Goal: Task Accomplishment & Management: Manage account settings

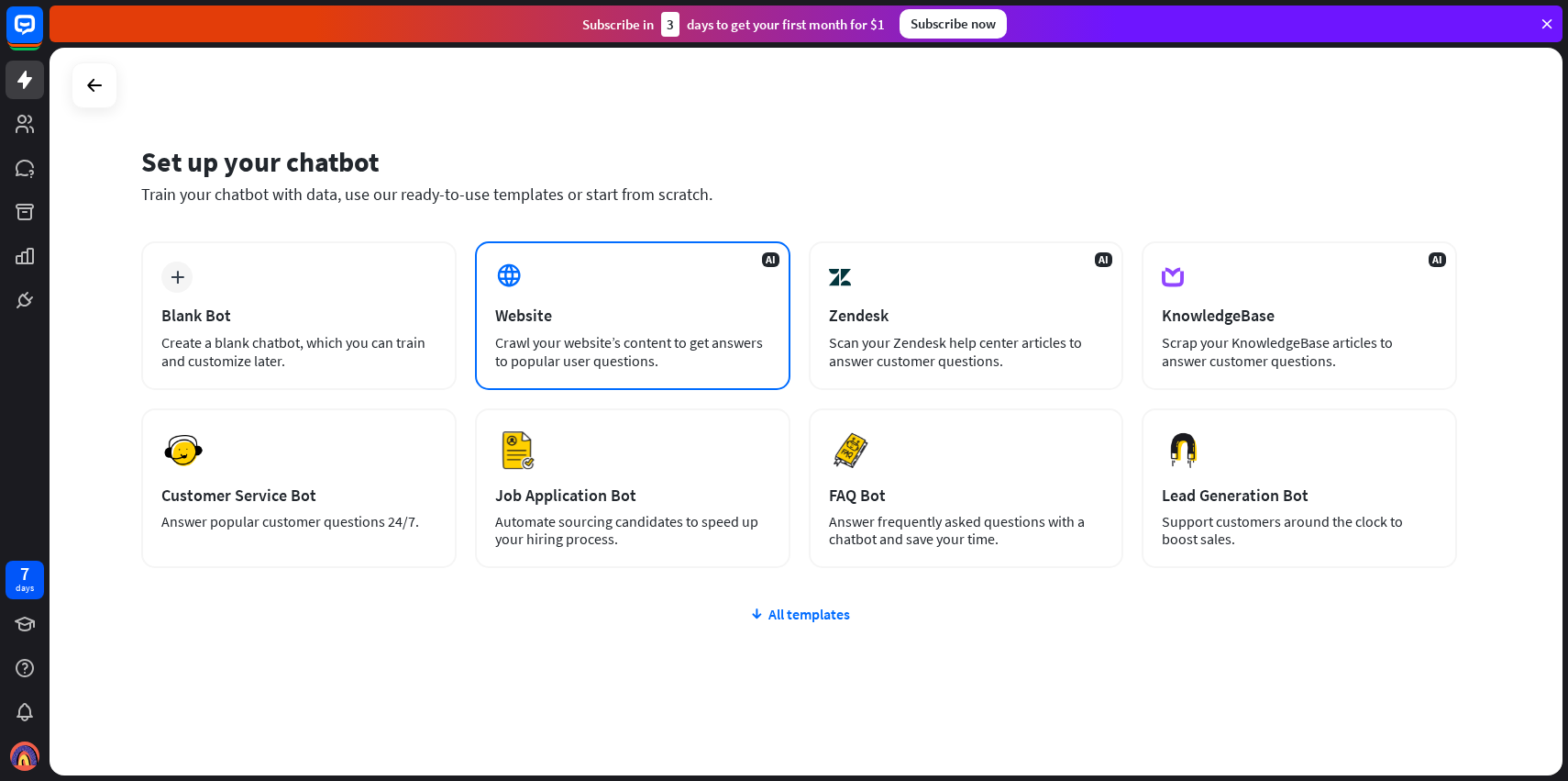
click at [633, 288] on div "AI Website Crawl your website’s content to get answers to popular user question…" at bounding box center [632, 315] width 315 height 148
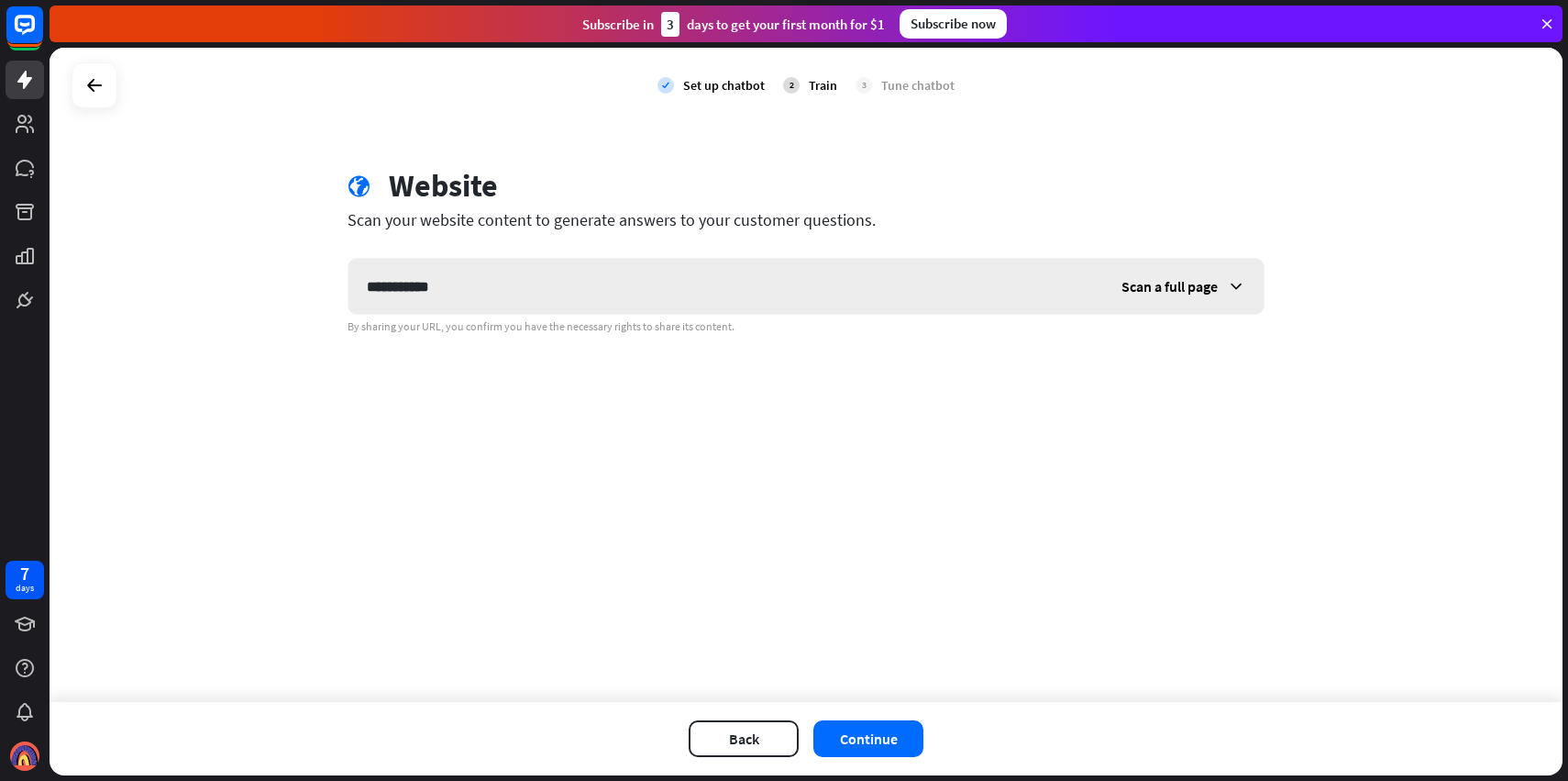
type input "**********"
click at [1217, 285] on span "Scan a full page" at bounding box center [1169, 286] width 96 height 18
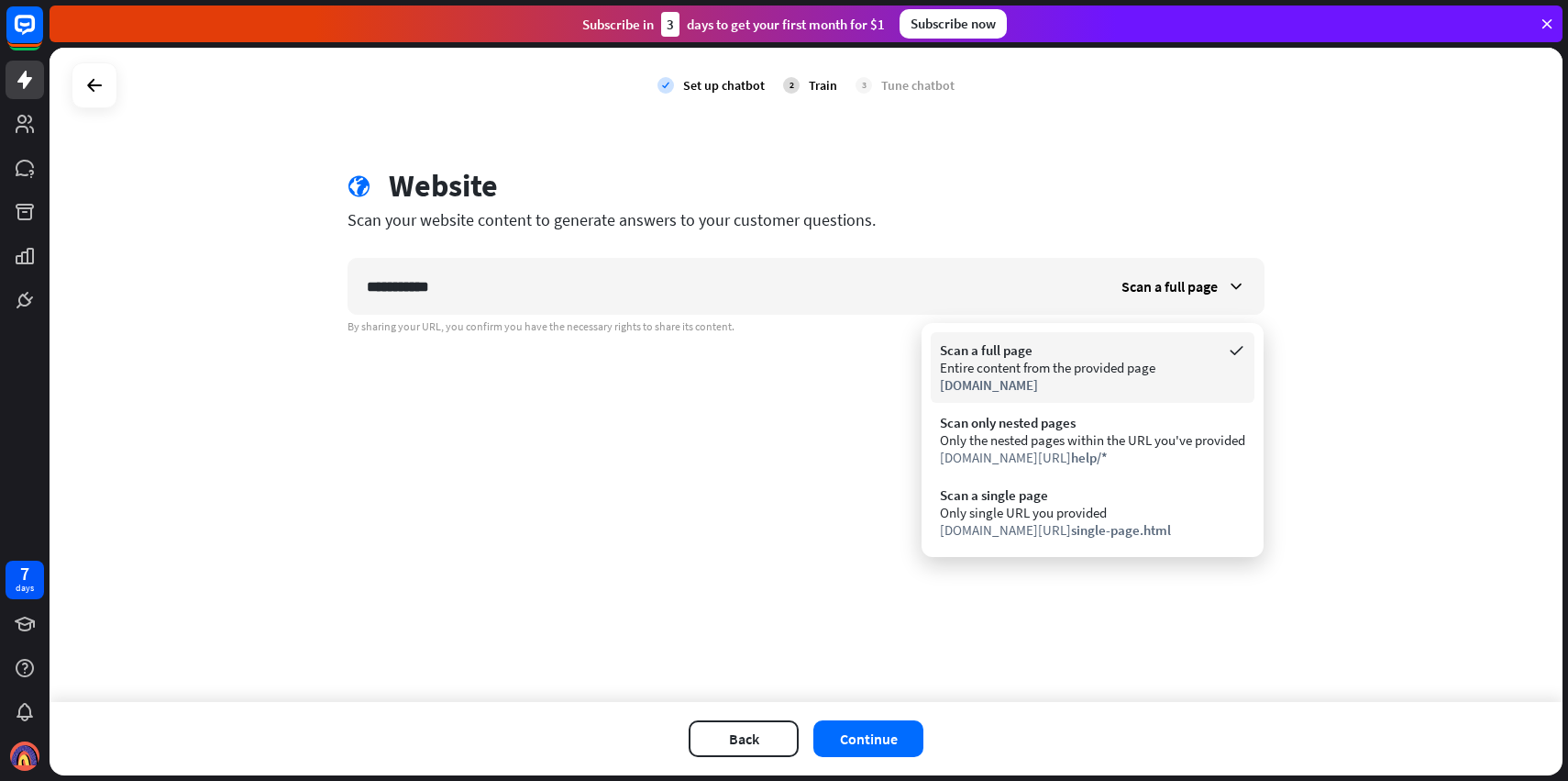
click at [1116, 363] on div "Entire content from the provided page" at bounding box center [1092, 368] width 305 height 17
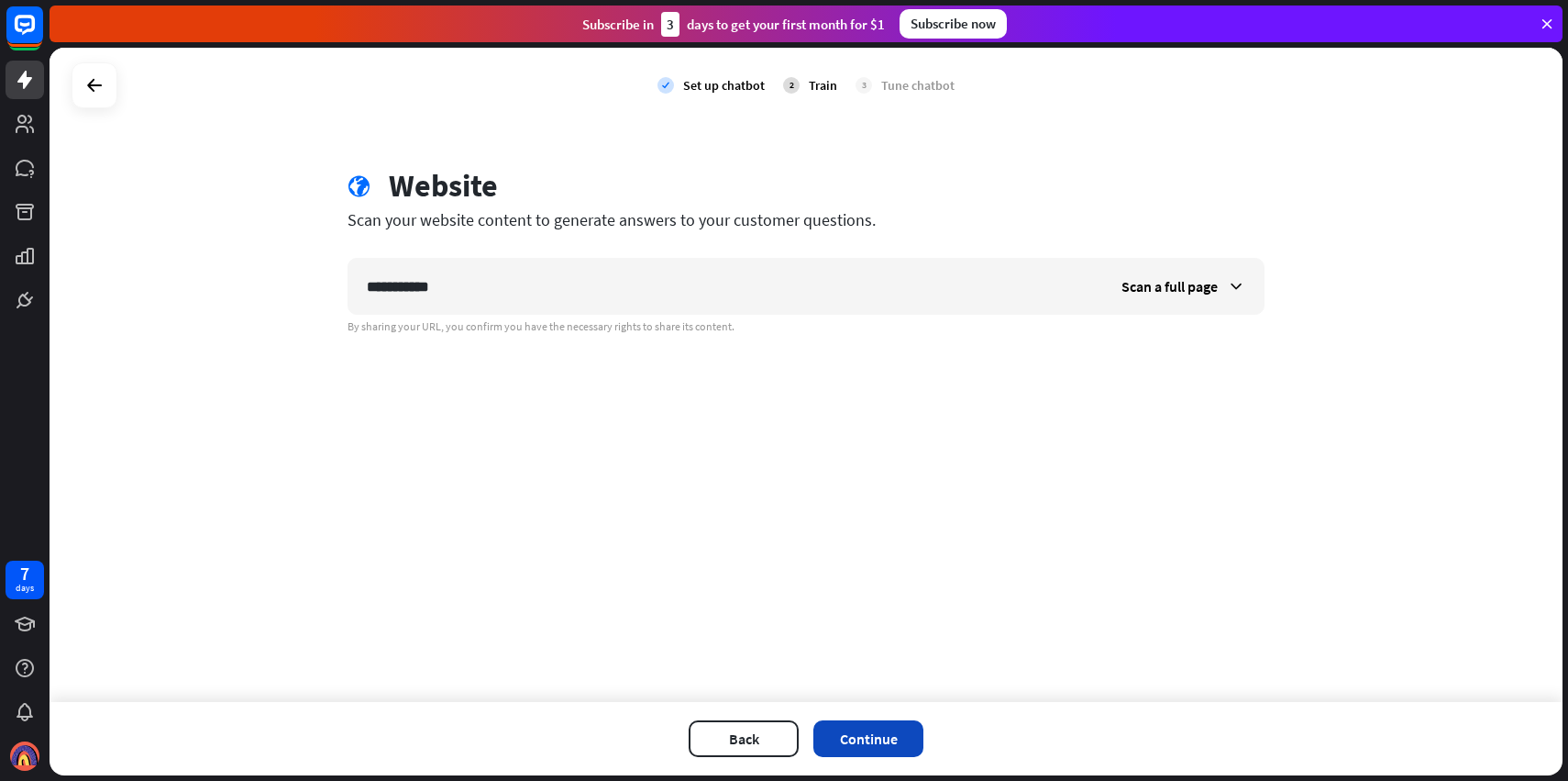
click at [871, 736] on button "Continue" at bounding box center [868, 738] width 110 height 37
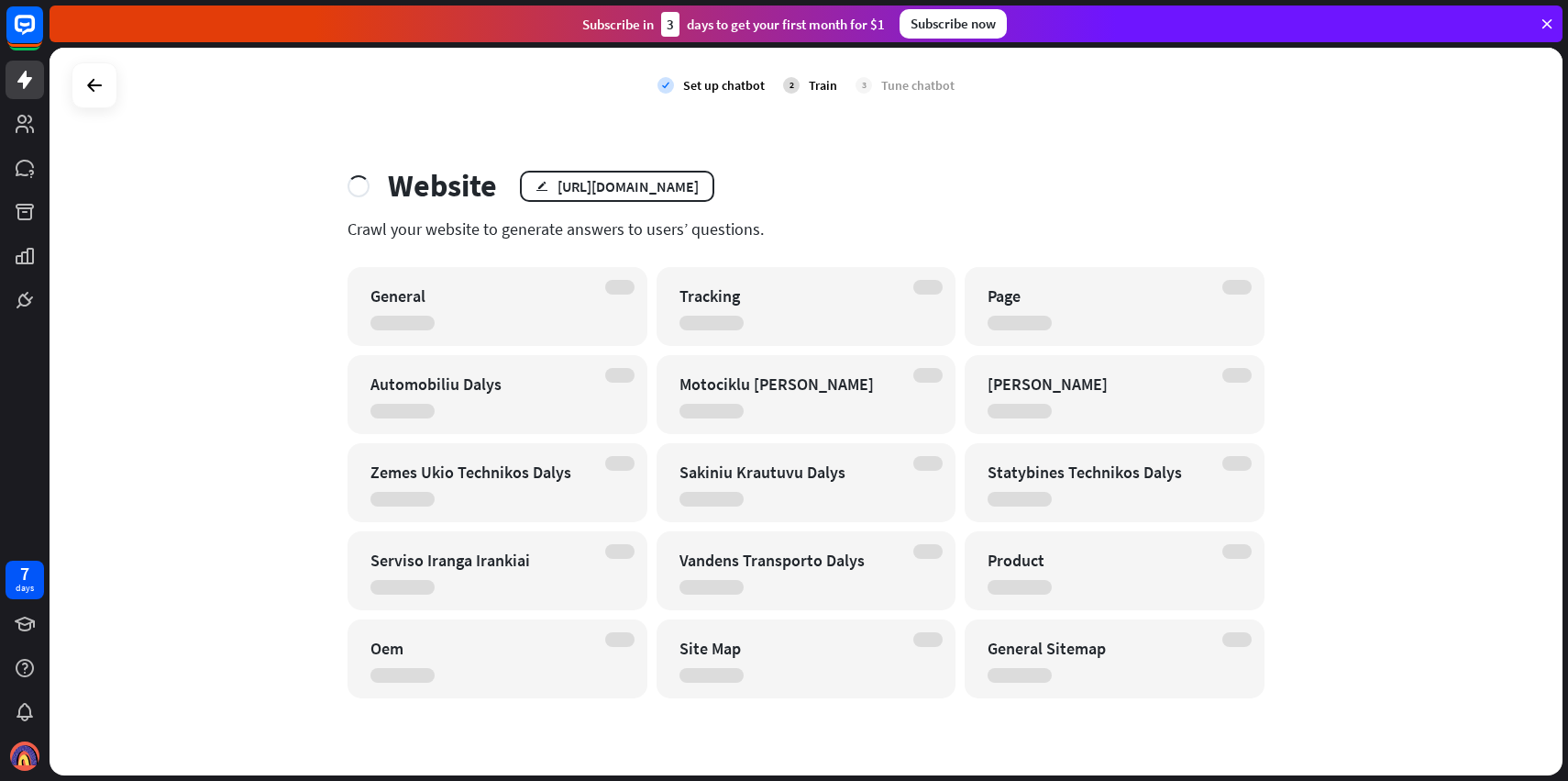
click at [824, 83] on div "Train" at bounding box center [822, 84] width 28 height 16
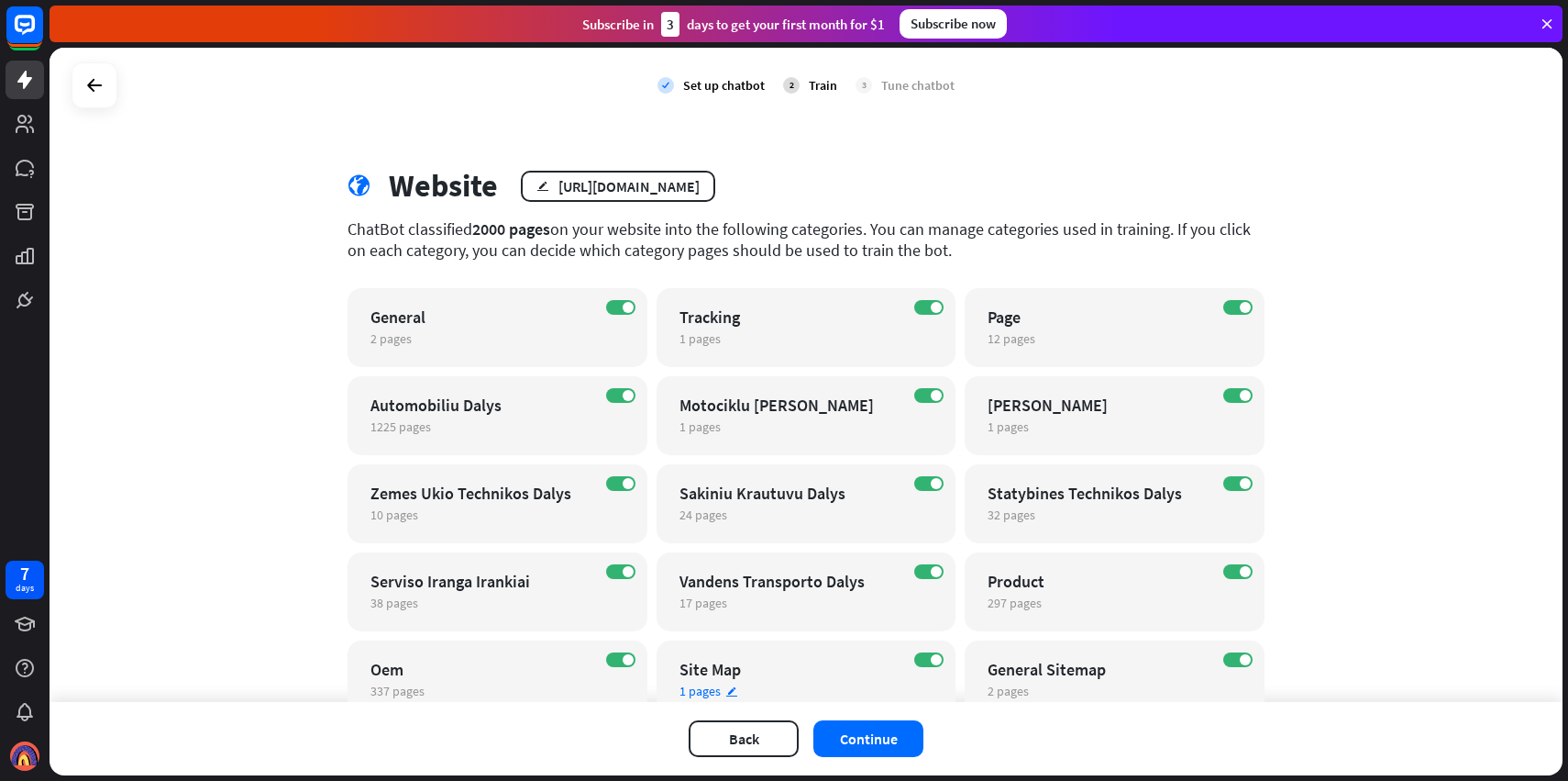
scroll to position [76, 0]
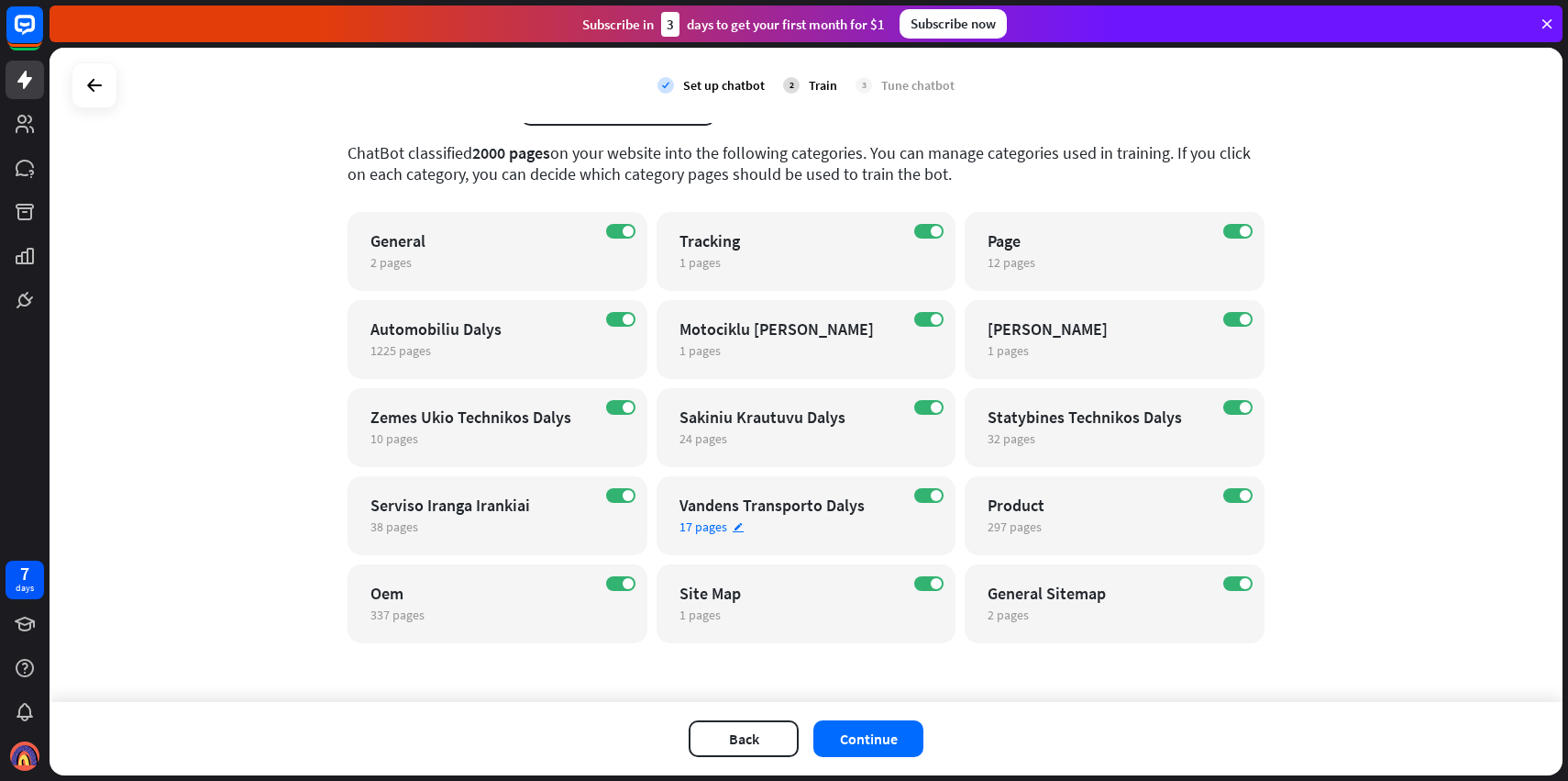
click at [739, 526] on icon "edit" at bounding box center [738, 527] width 13 height 12
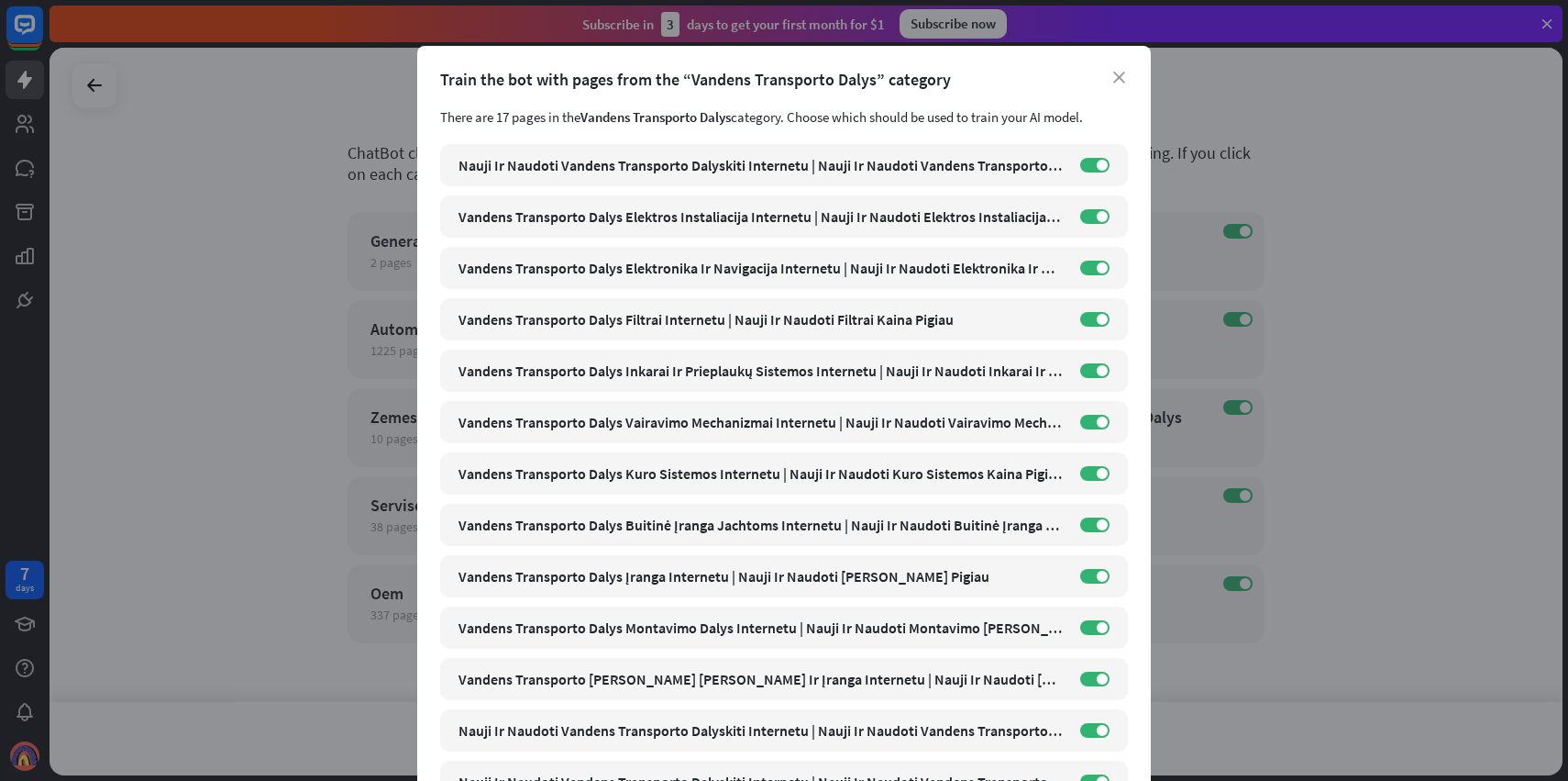
scroll to position [320, 0]
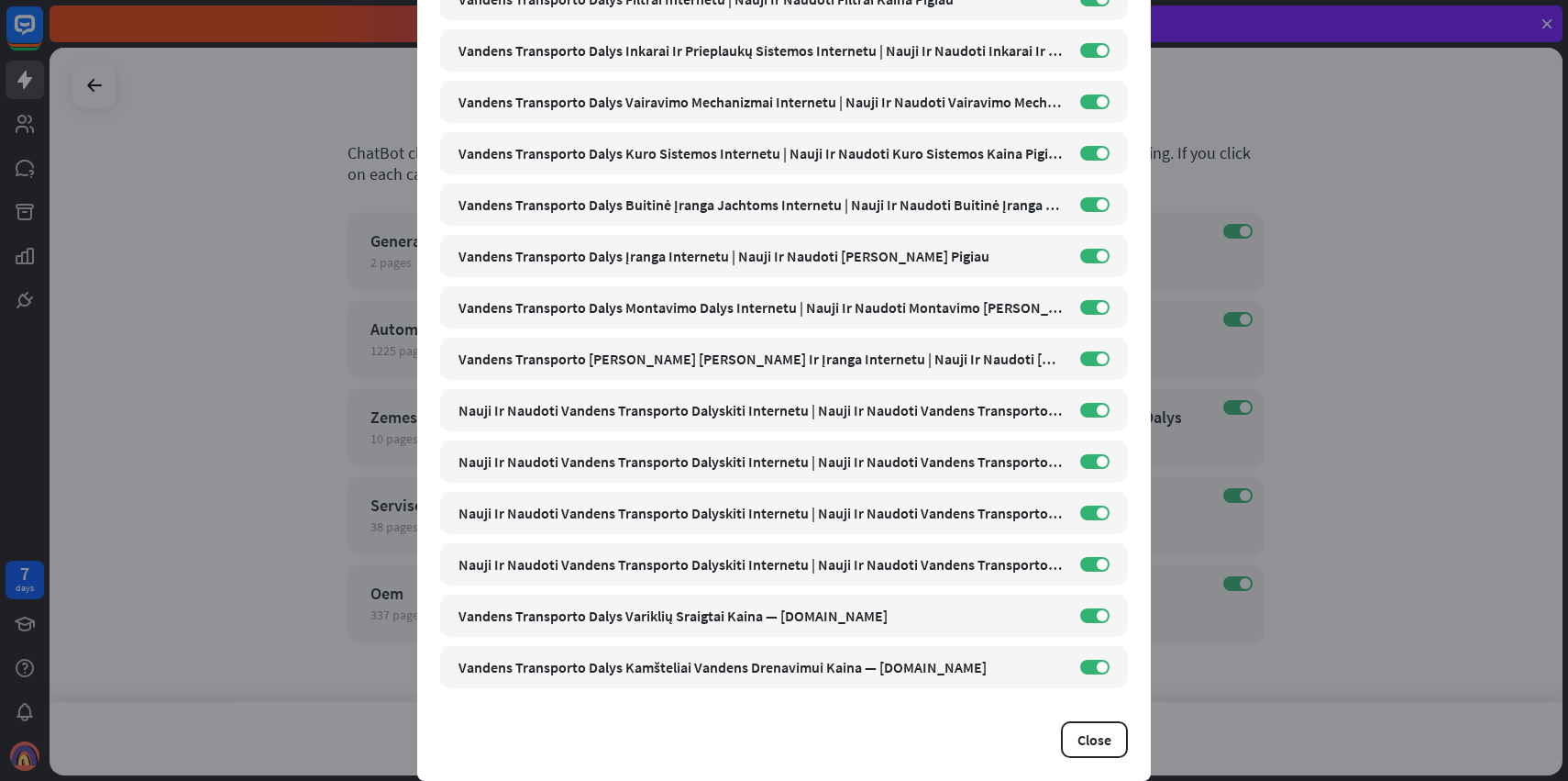
click at [1276, 387] on div "close Train the bot with pages from the “Vandens Transporto Dalys” category The…" at bounding box center [784, 390] width 1568 height 781
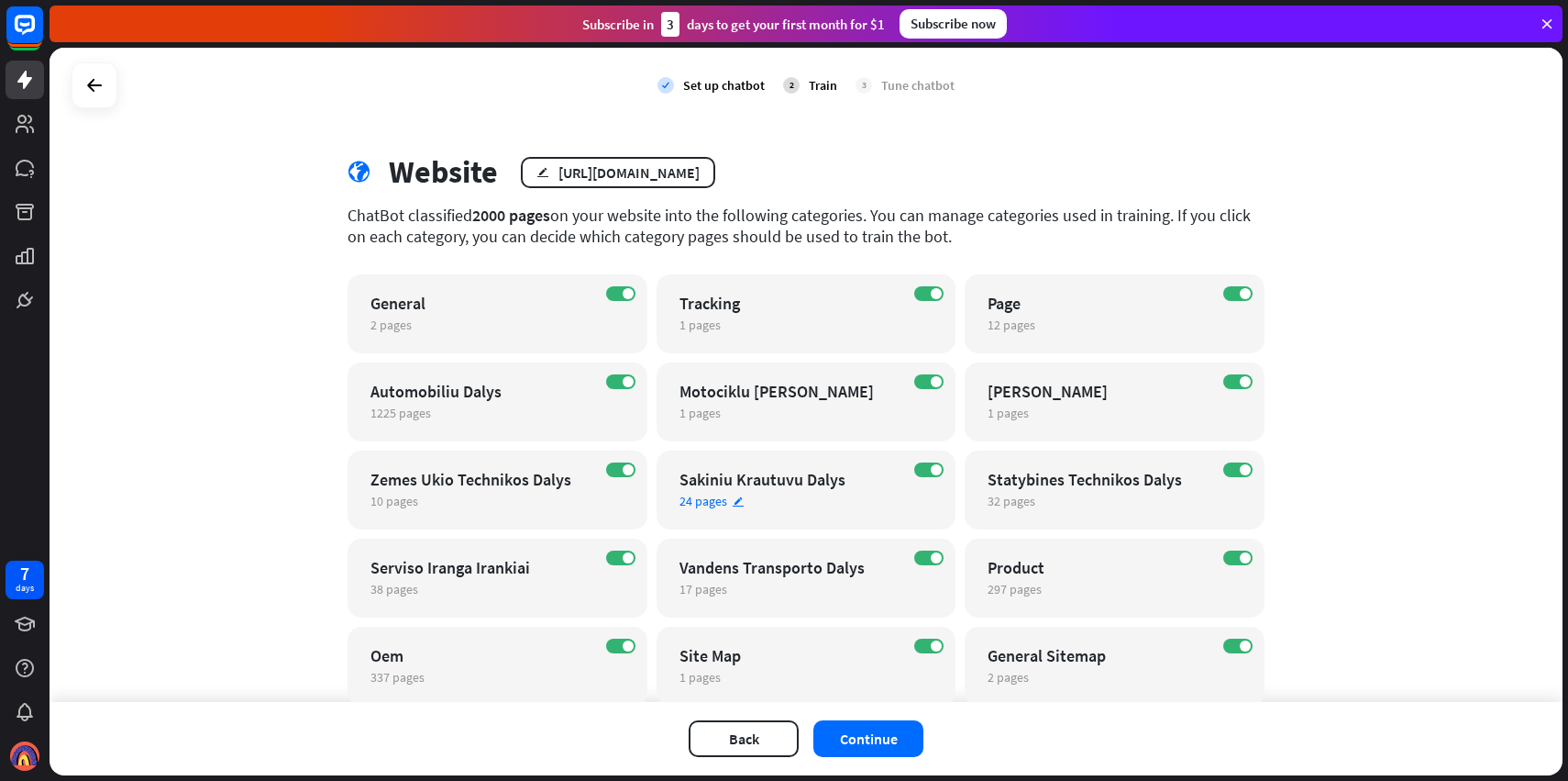
scroll to position [0, 0]
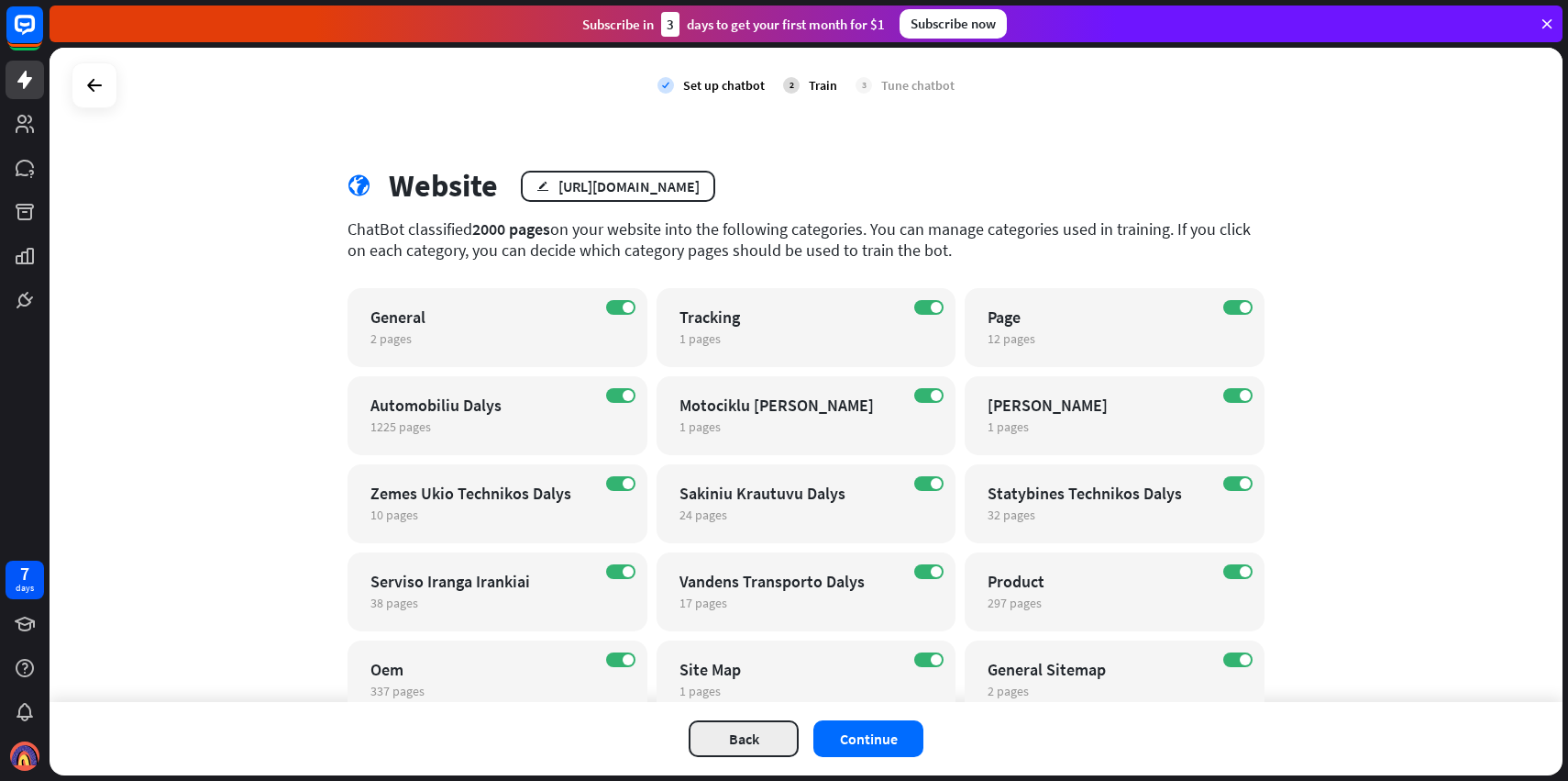
click at [768, 749] on button "Back" at bounding box center [743, 738] width 110 height 37
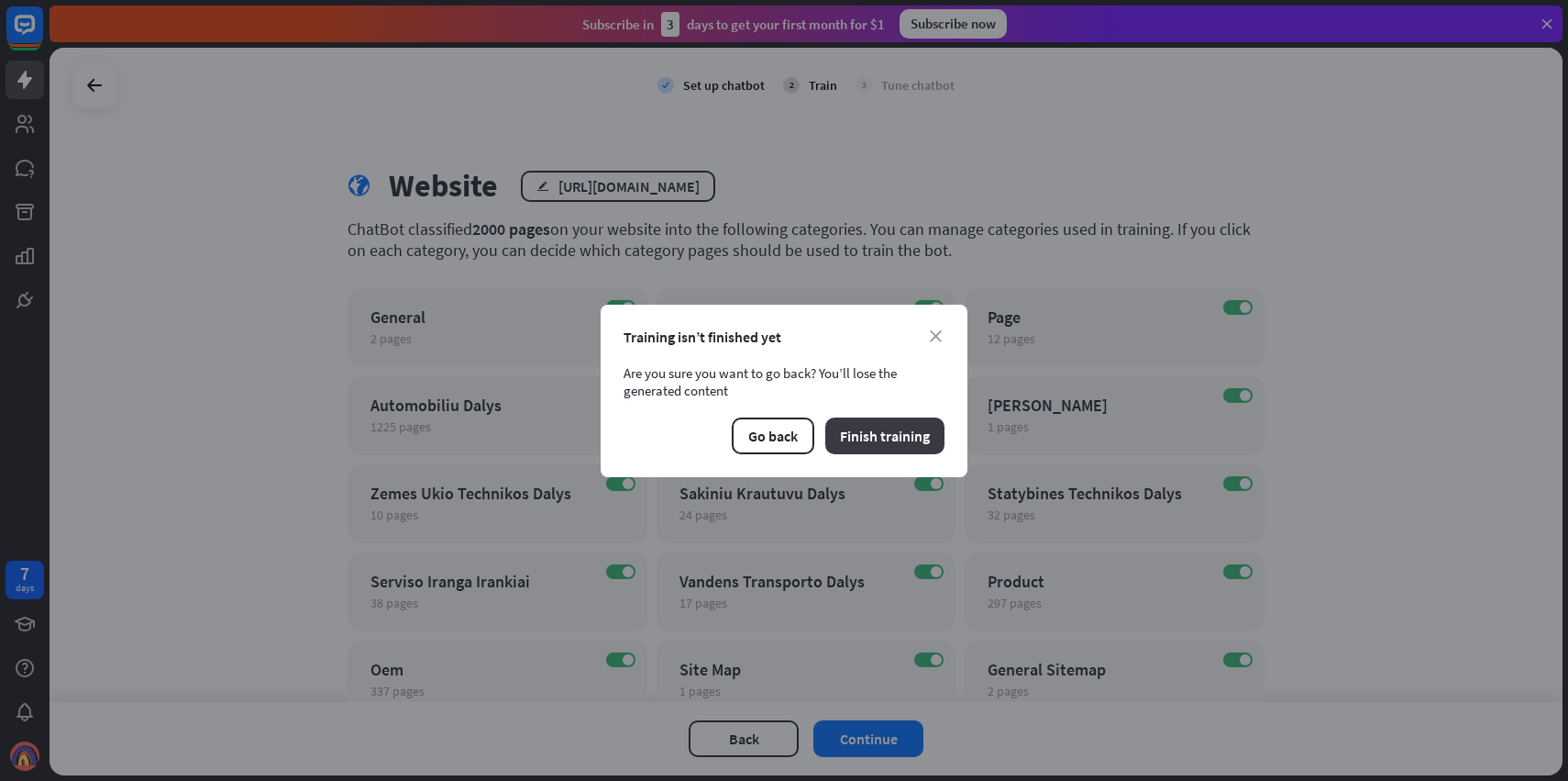
click at [903, 430] on button "Finish training" at bounding box center [884, 436] width 119 height 37
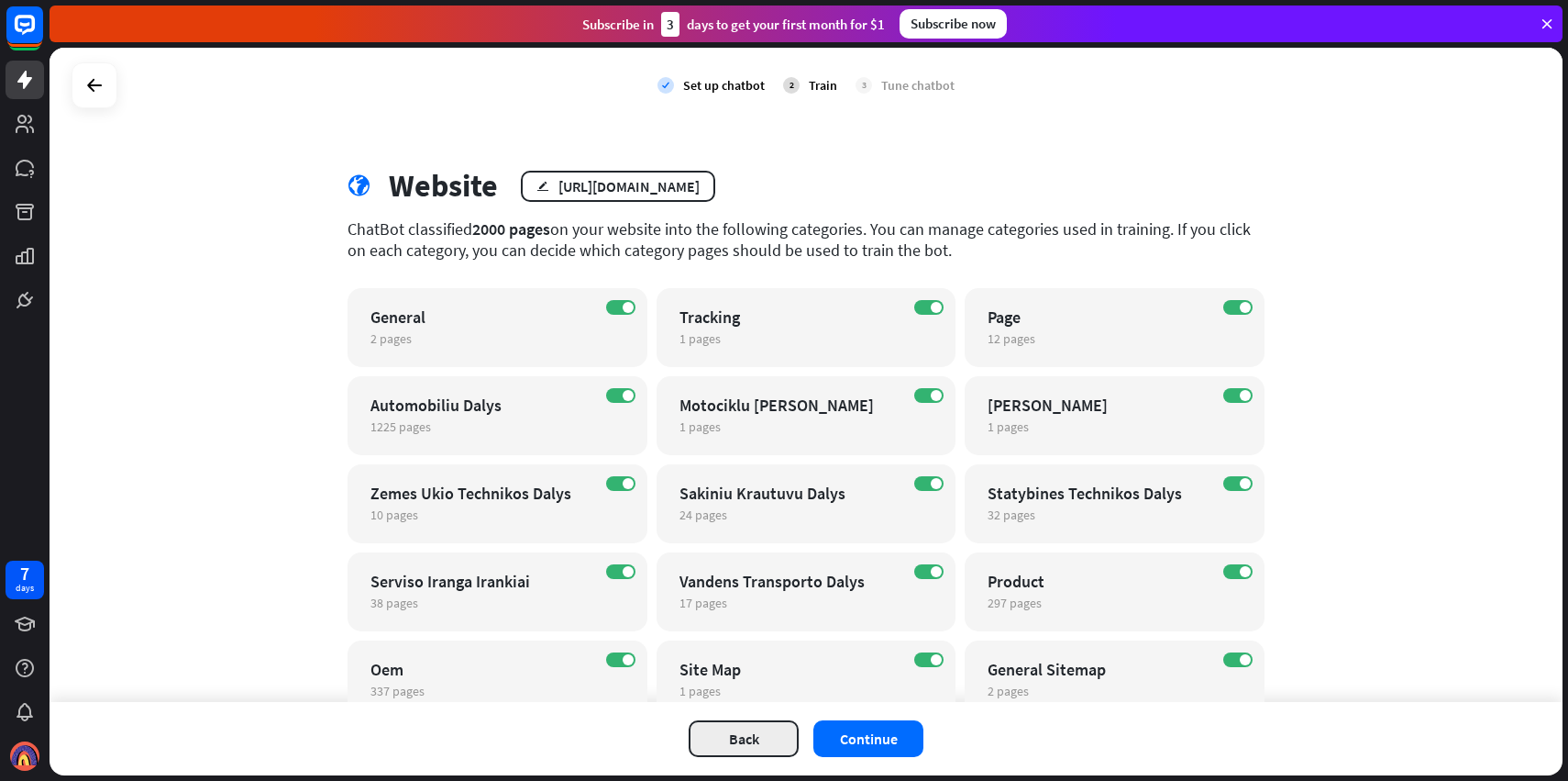
click at [741, 745] on button "Back" at bounding box center [743, 738] width 110 height 37
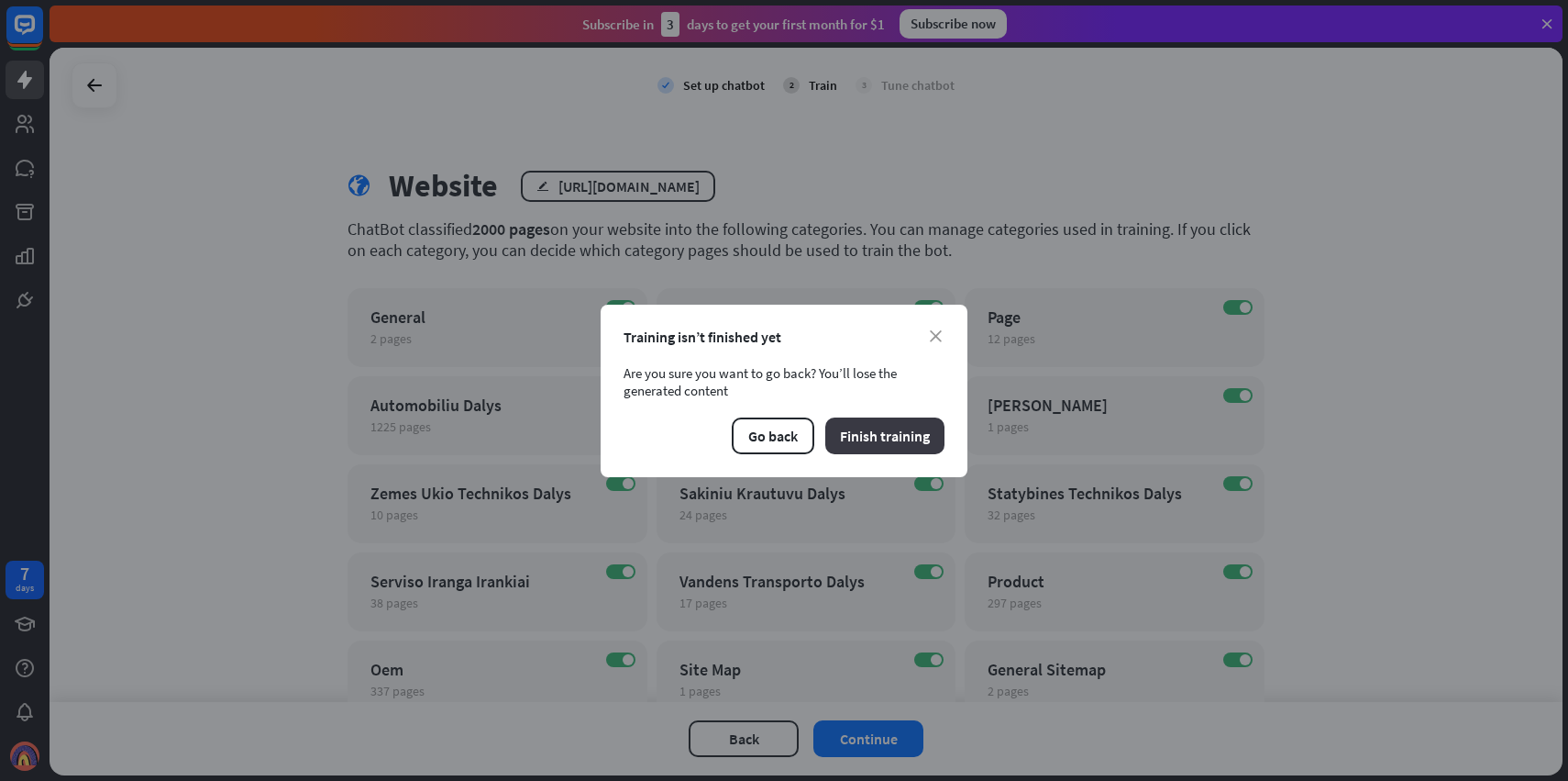
click at [864, 441] on button "Finish training" at bounding box center [884, 436] width 119 height 37
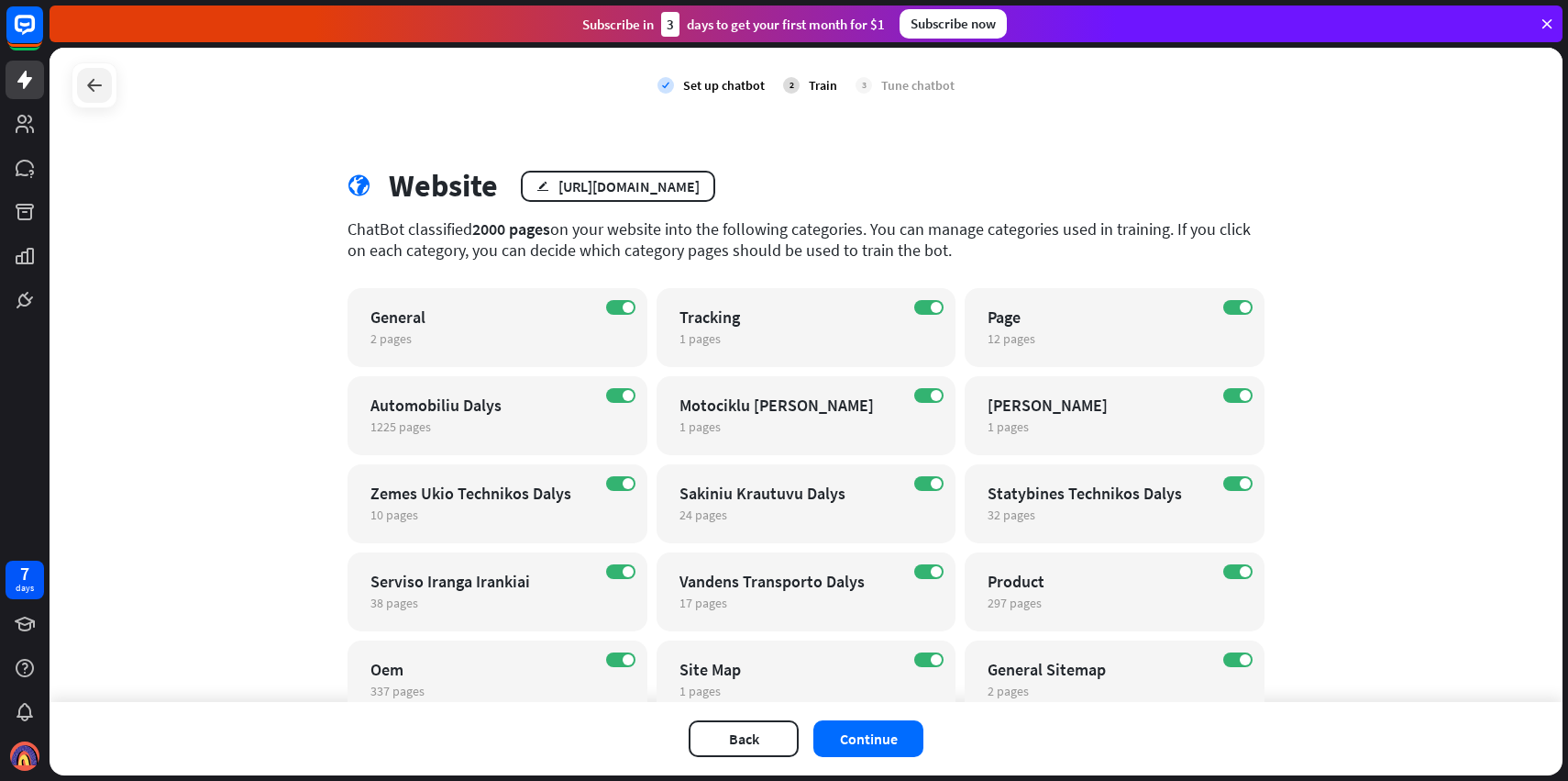
click at [106, 92] on div at bounding box center [94, 85] width 35 height 35
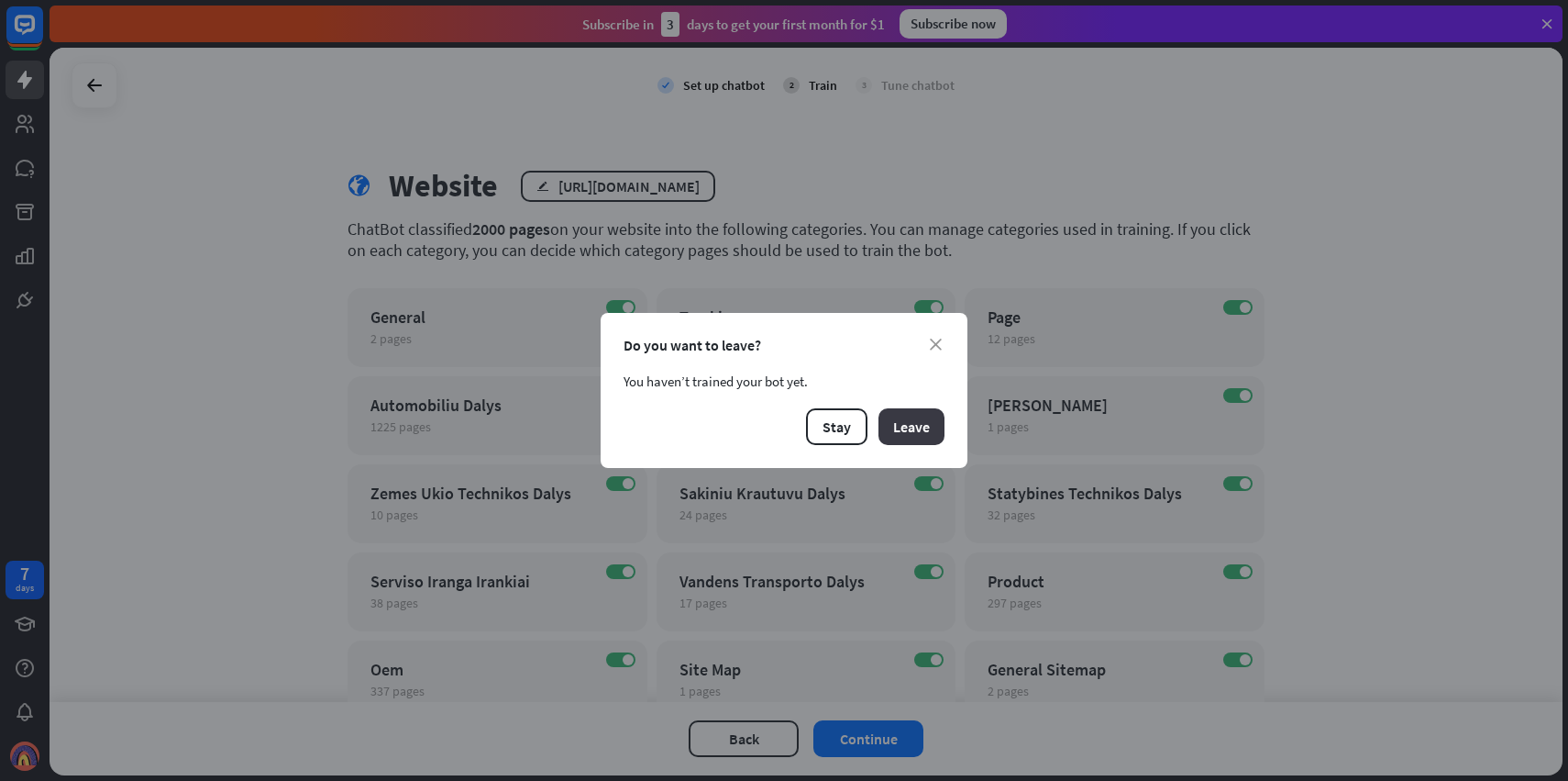
click at [933, 427] on button "Leave" at bounding box center [912, 427] width 66 height 37
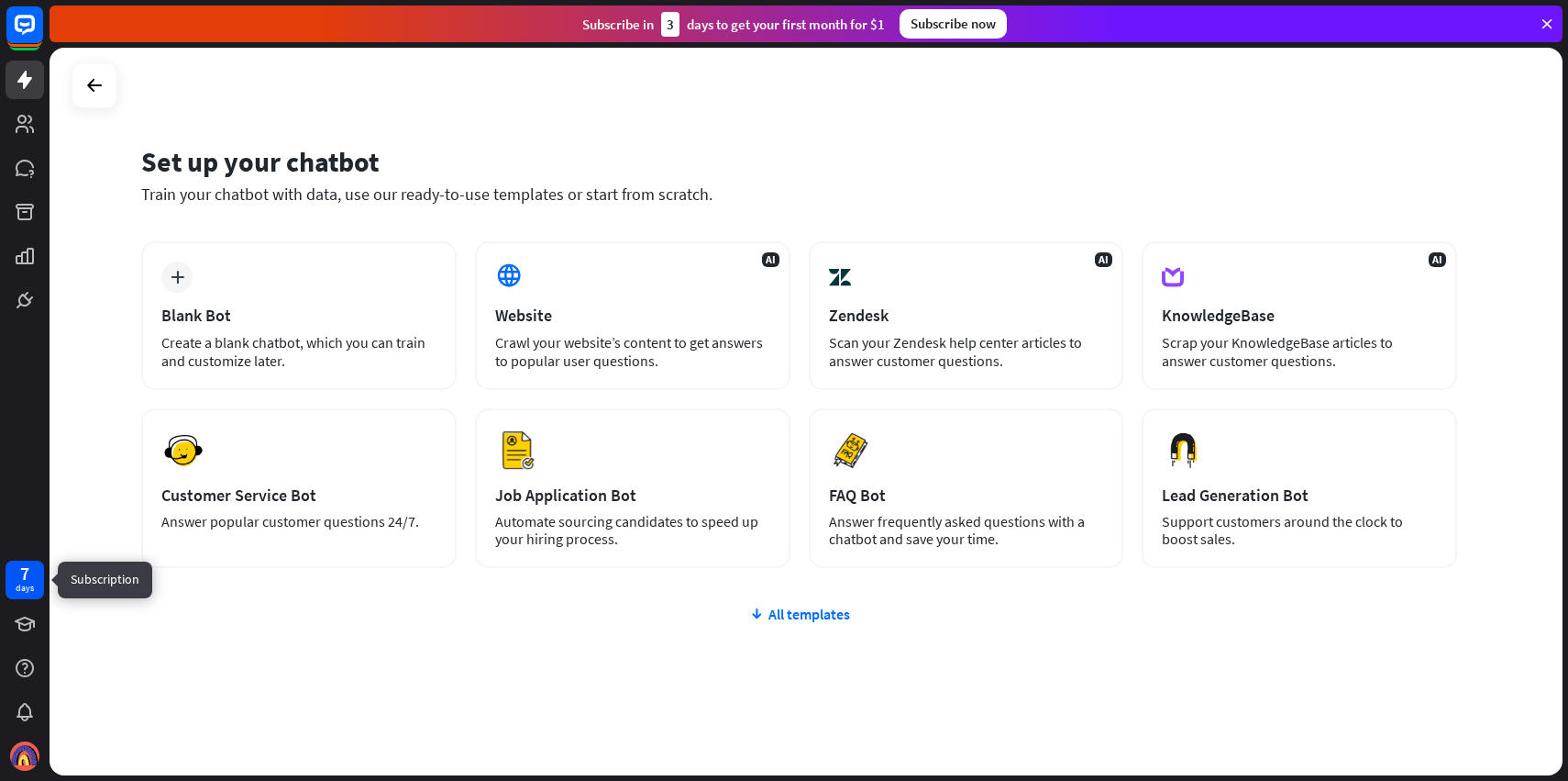
click at [21, 582] on div "days" at bounding box center [24, 588] width 18 height 13
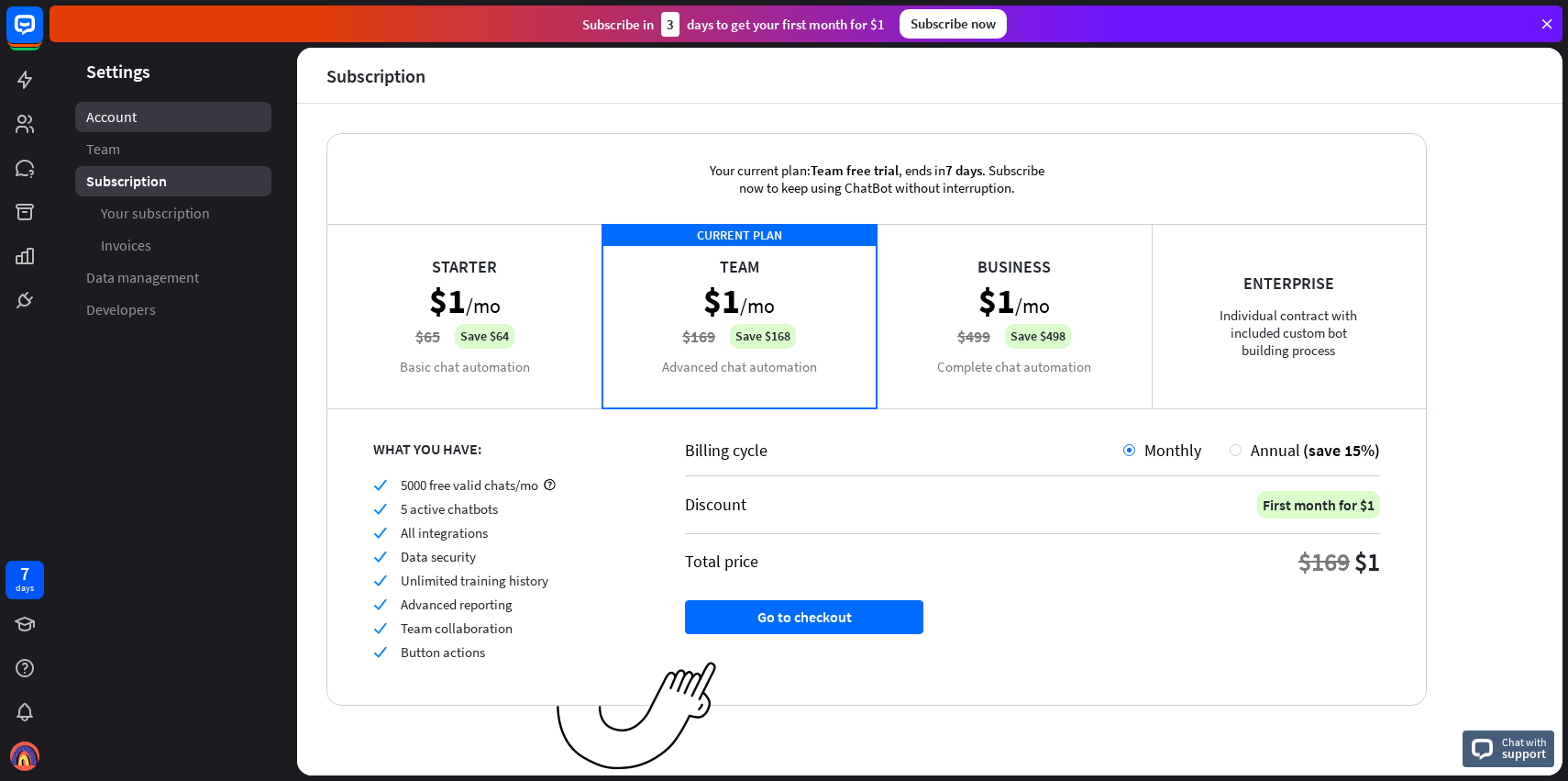
click at [150, 124] on link "Account" at bounding box center [174, 116] width 196 height 30
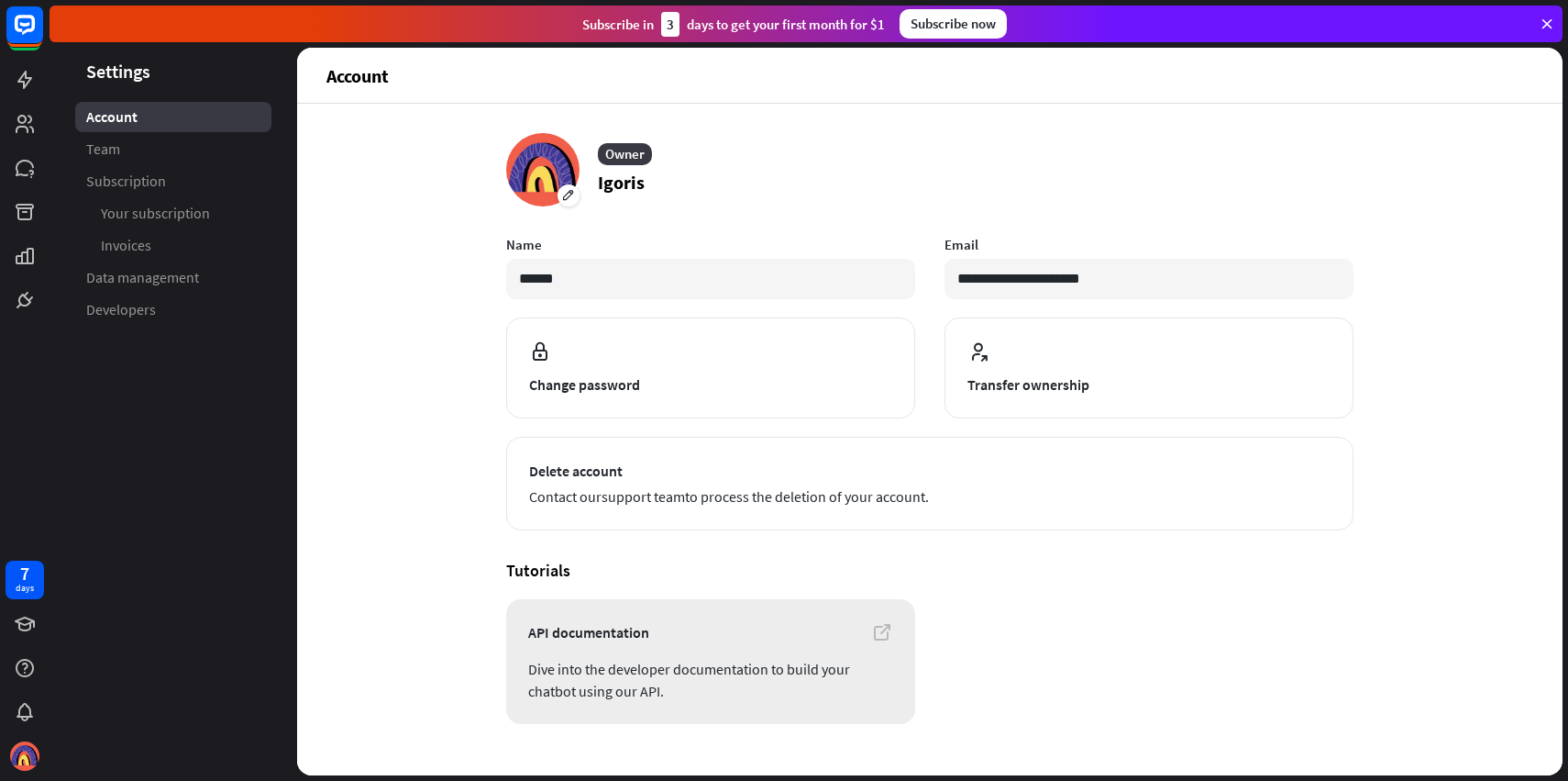
scroll to position [33, 0]
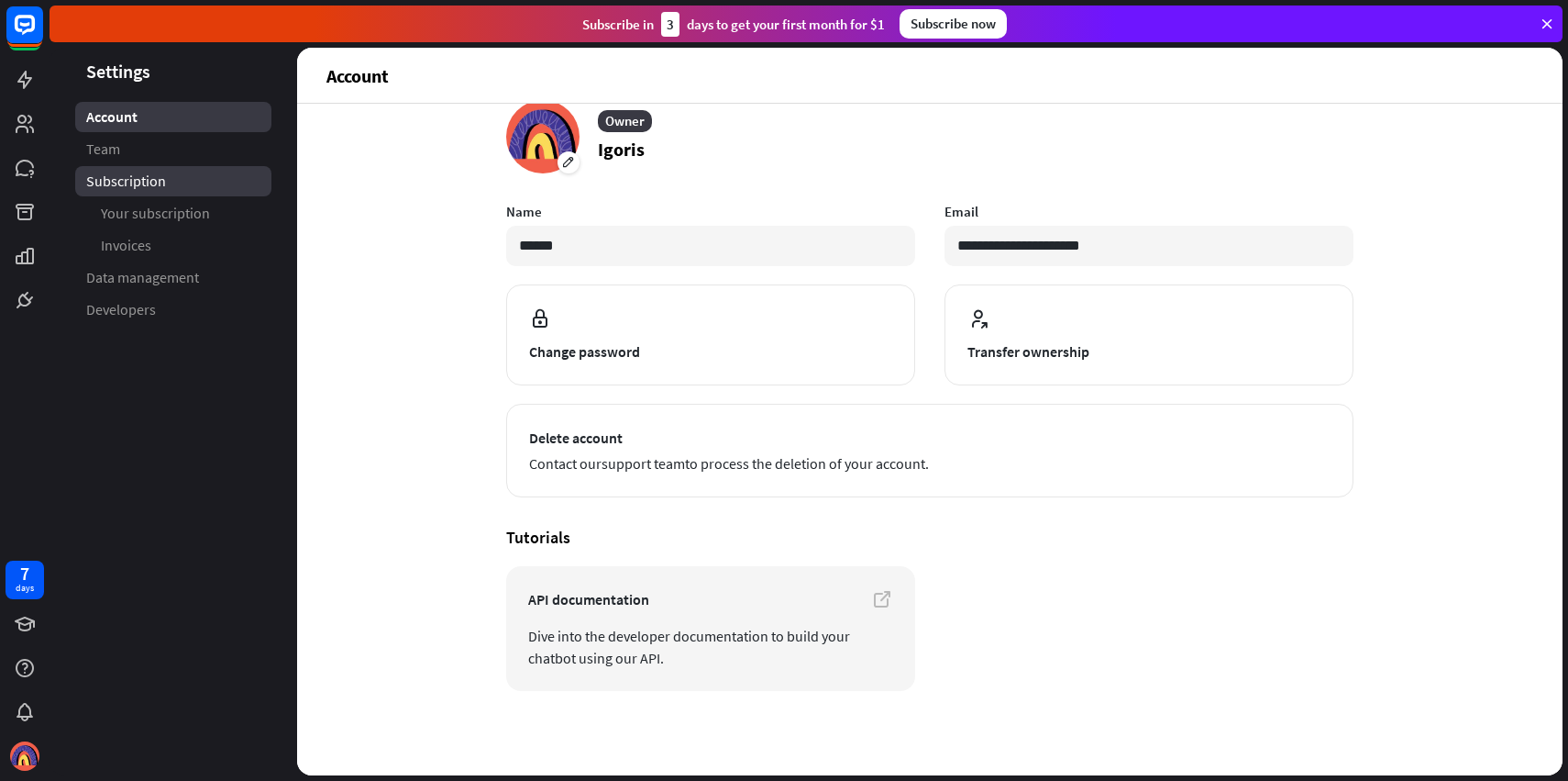
click at [219, 184] on link "Subscription" at bounding box center [174, 180] width 196 height 30
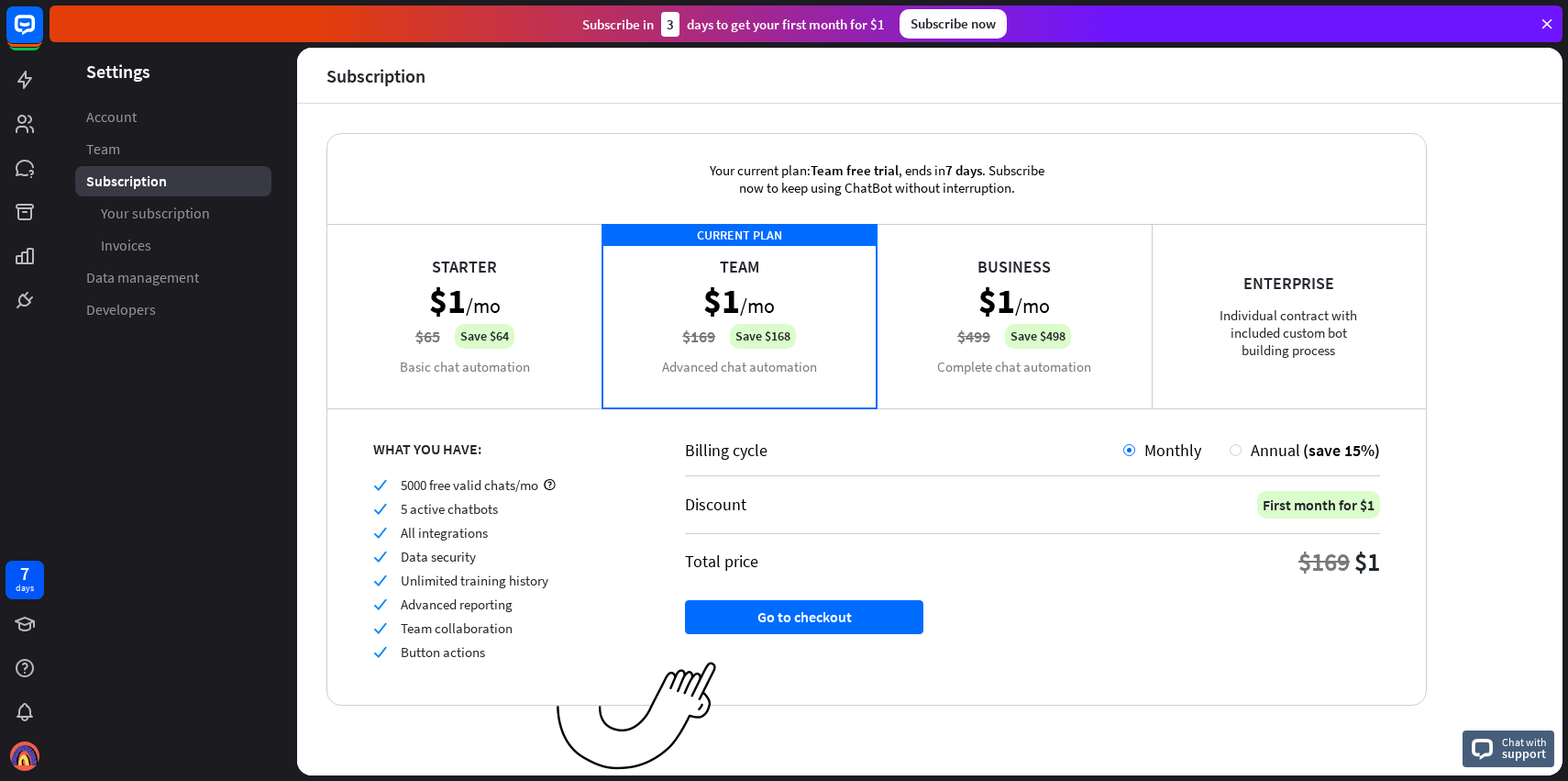
click at [219, 212] on link "Your subscription" at bounding box center [174, 212] width 196 height 30
click at [194, 202] on div "Your subscription" at bounding box center [174, 212] width 196 height 30
click at [186, 191] on link "Subscription" at bounding box center [174, 180] width 196 height 30
click at [144, 149] on link "Team" at bounding box center [174, 148] width 196 height 30
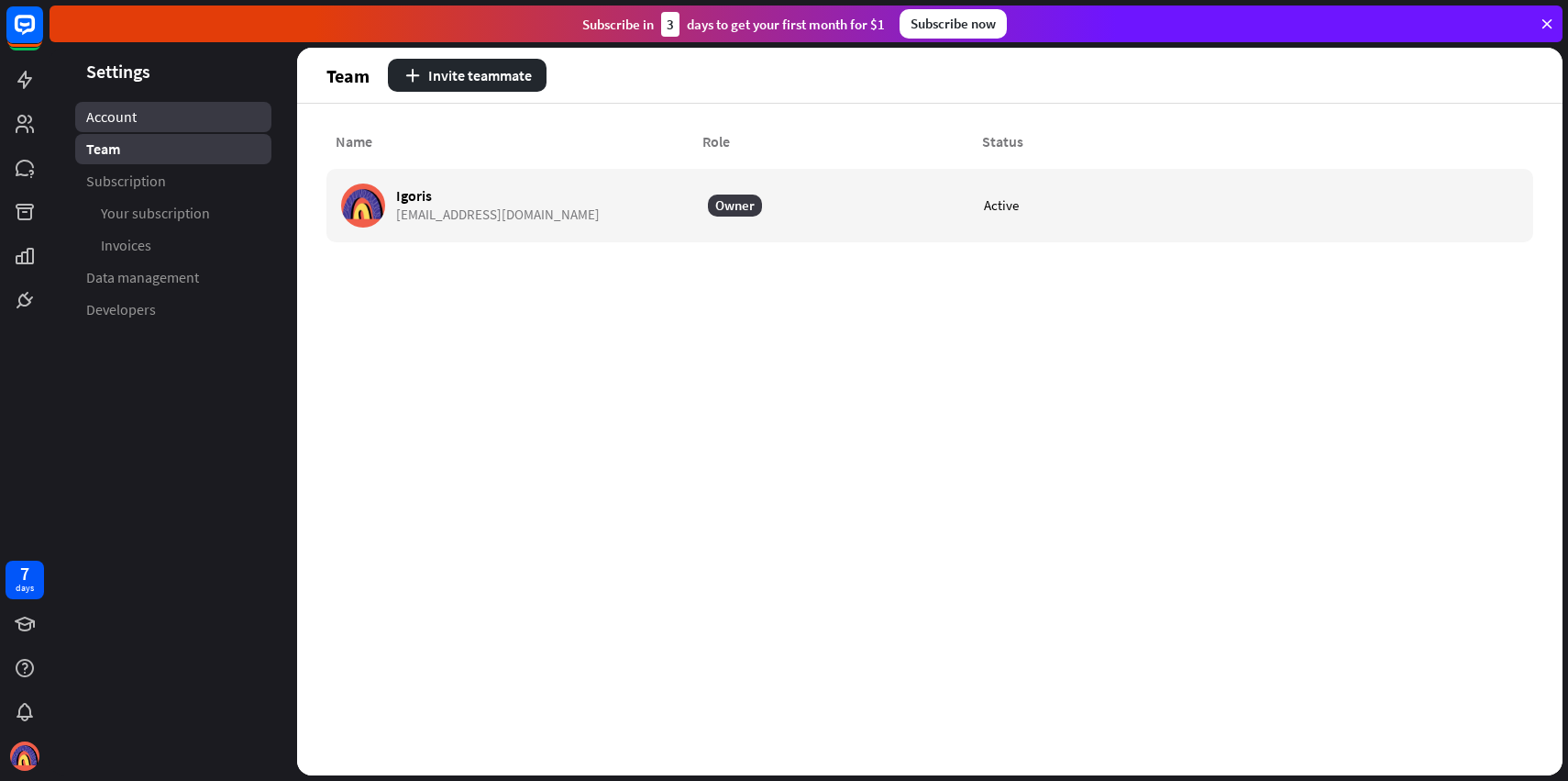
click at [147, 114] on link "Account" at bounding box center [174, 116] width 196 height 30
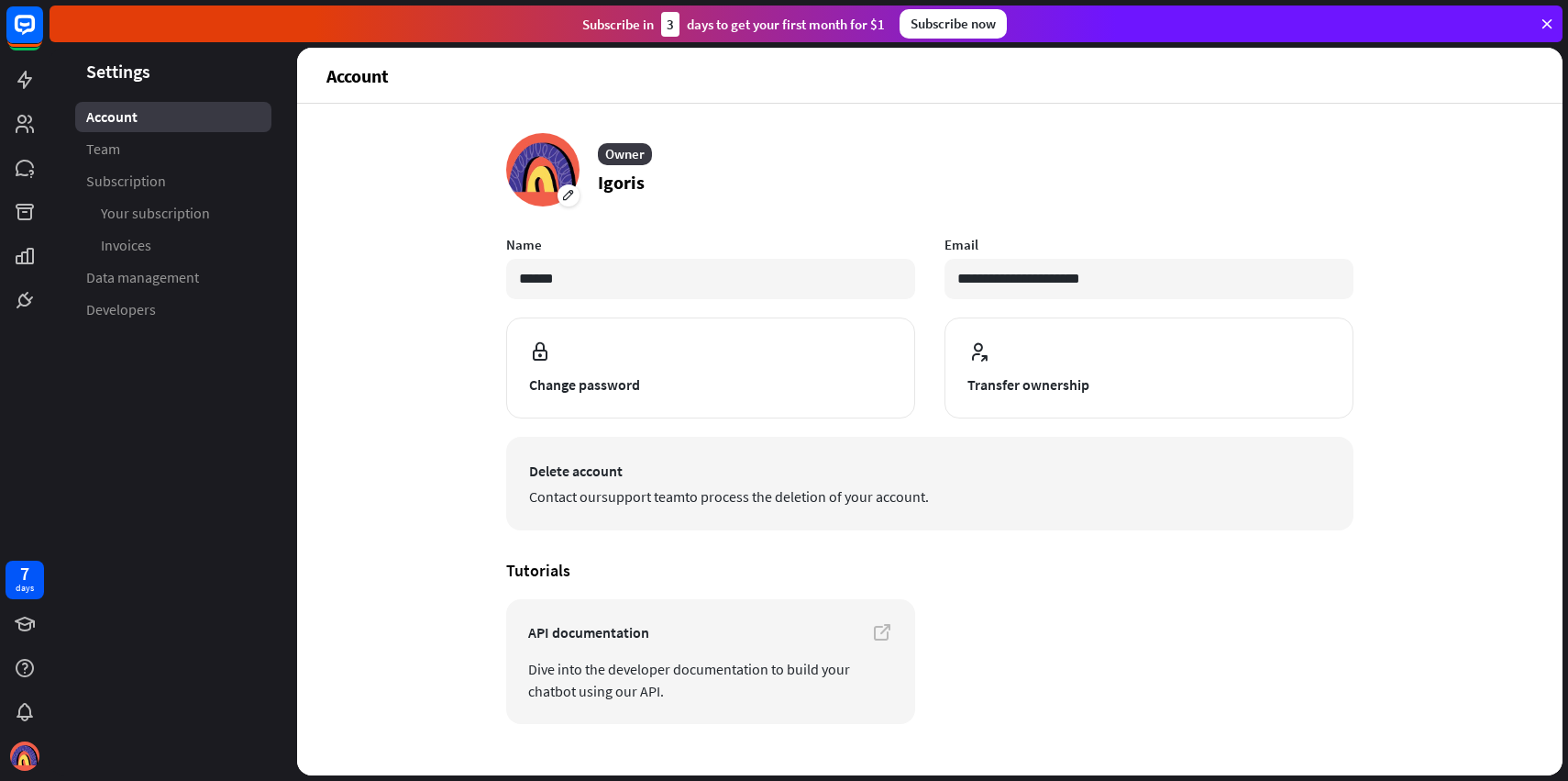
click at [784, 501] on span "Contact our support team to process the deletion of your account." at bounding box center [930, 496] width 802 height 22
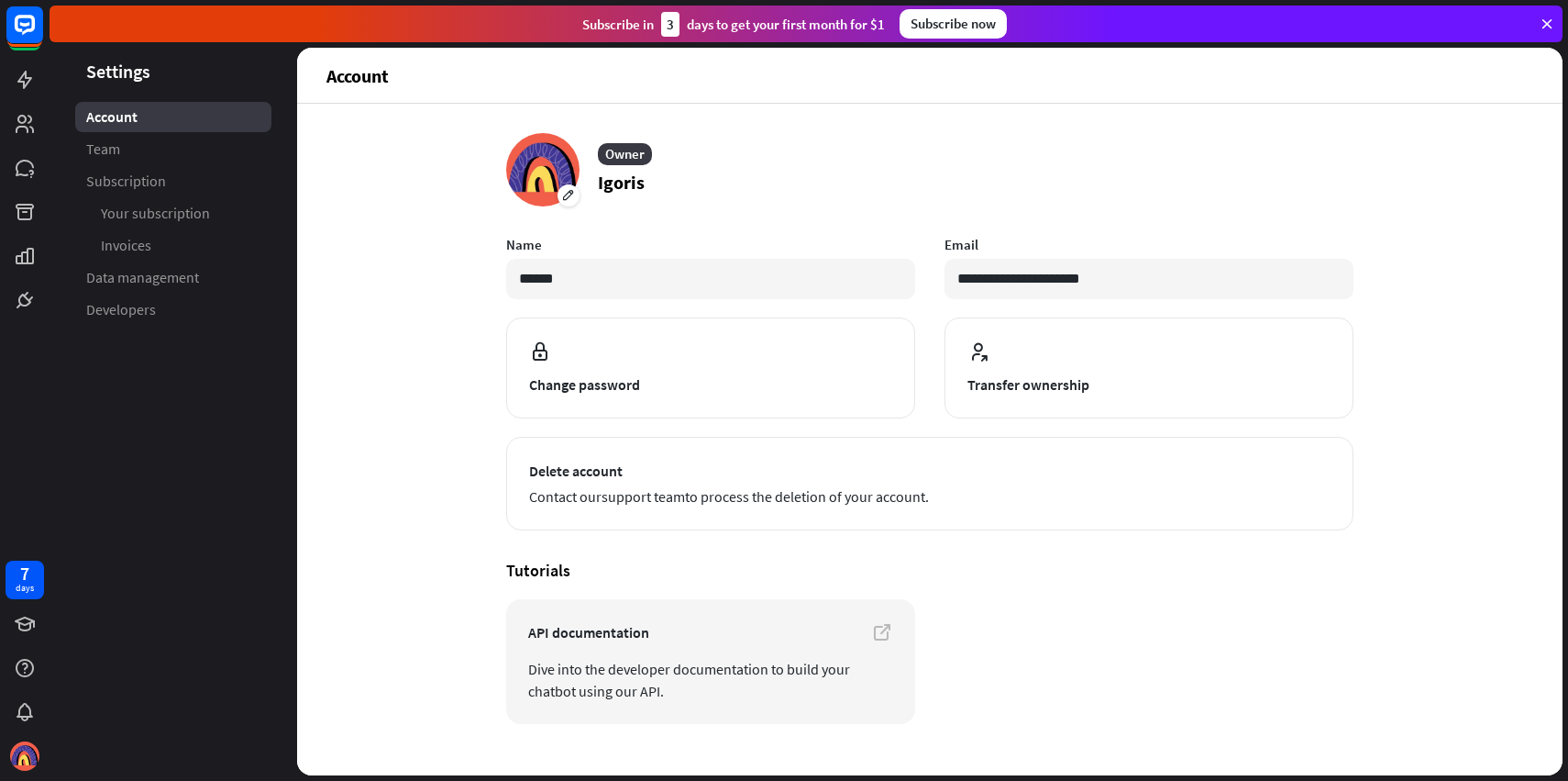
scroll to position [33, 0]
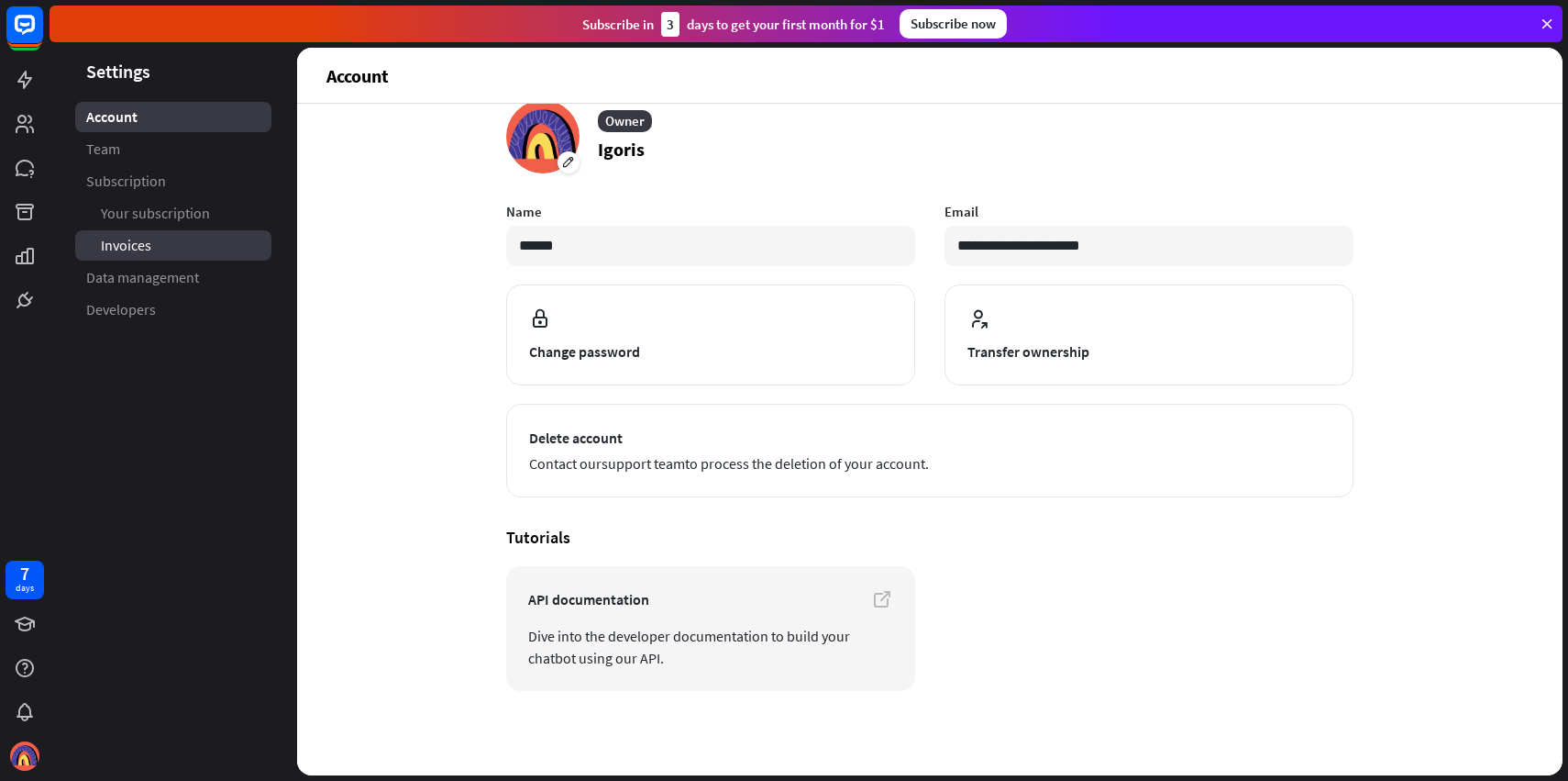
click at [142, 242] on span "Invoices" at bounding box center [126, 245] width 50 height 19
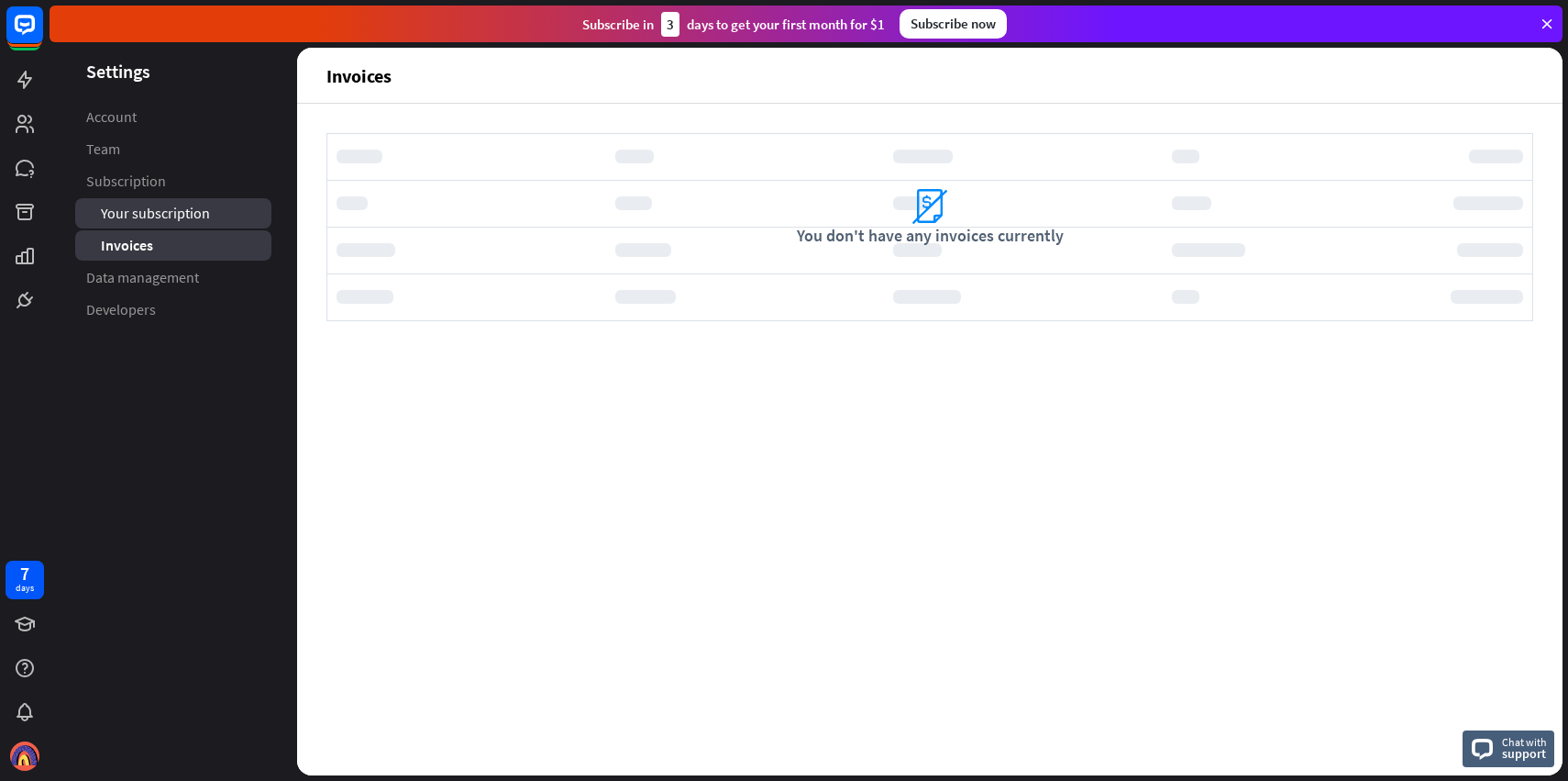
click at [228, 219] on link "Your subscription" at bounding box center [174, 212] width 196 height 30
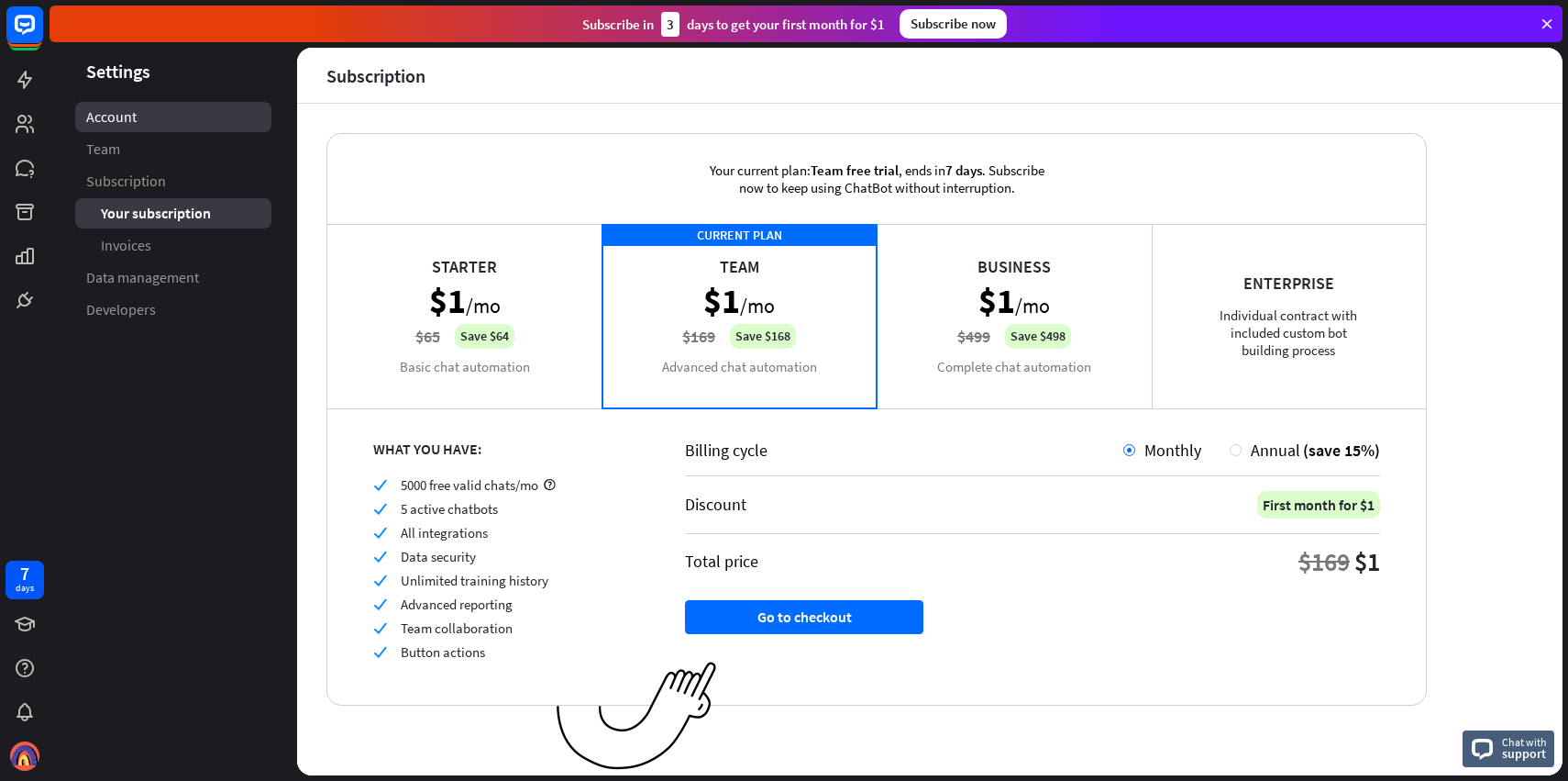
click at [182, 122] on link "Account" at bounding box center [174, 116] width 196 height 30
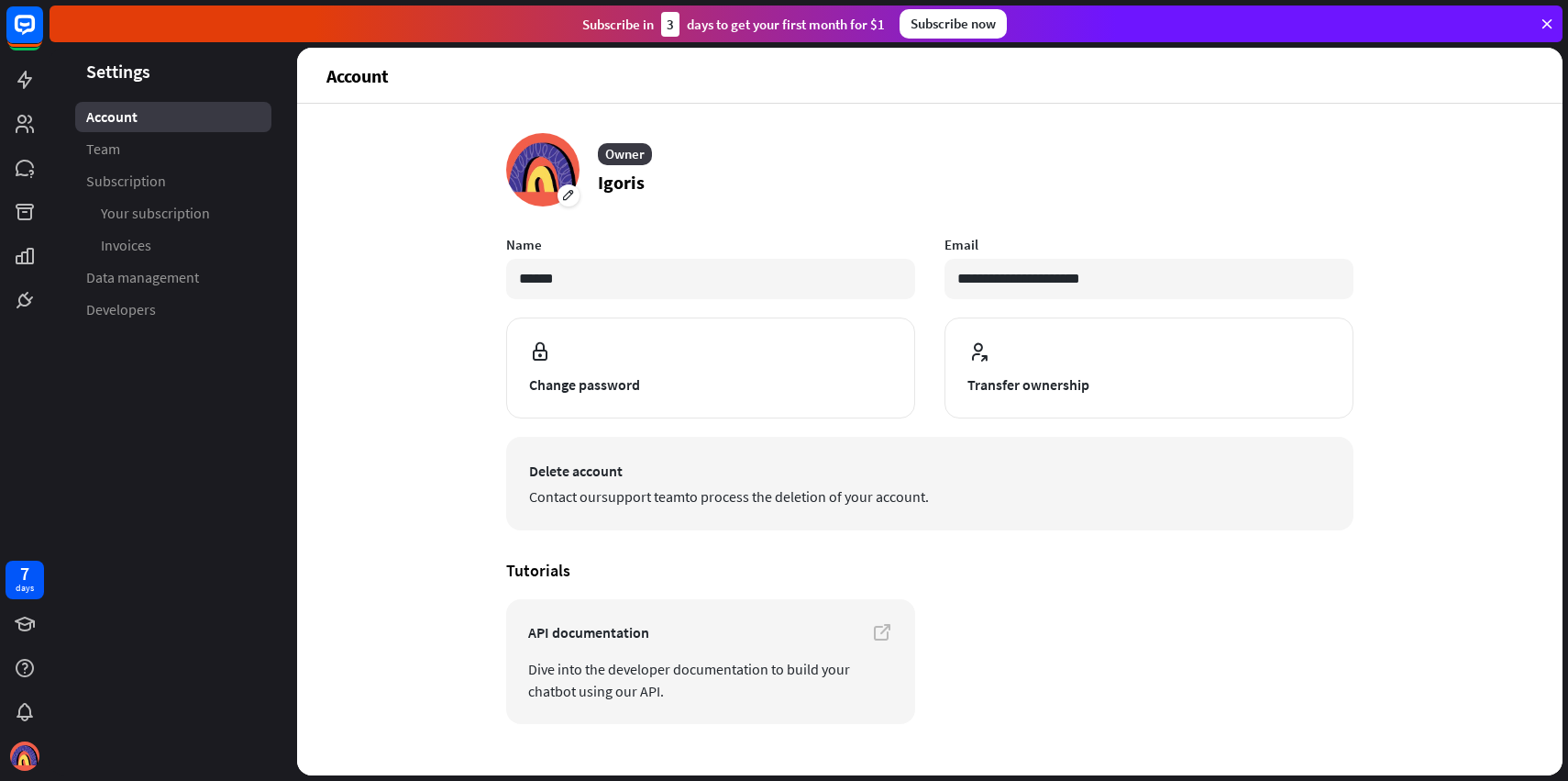
click at [758, 485] on span "Contact our support team to process the deletion of your account." at bounding box center [930, 496] width 802 height 22
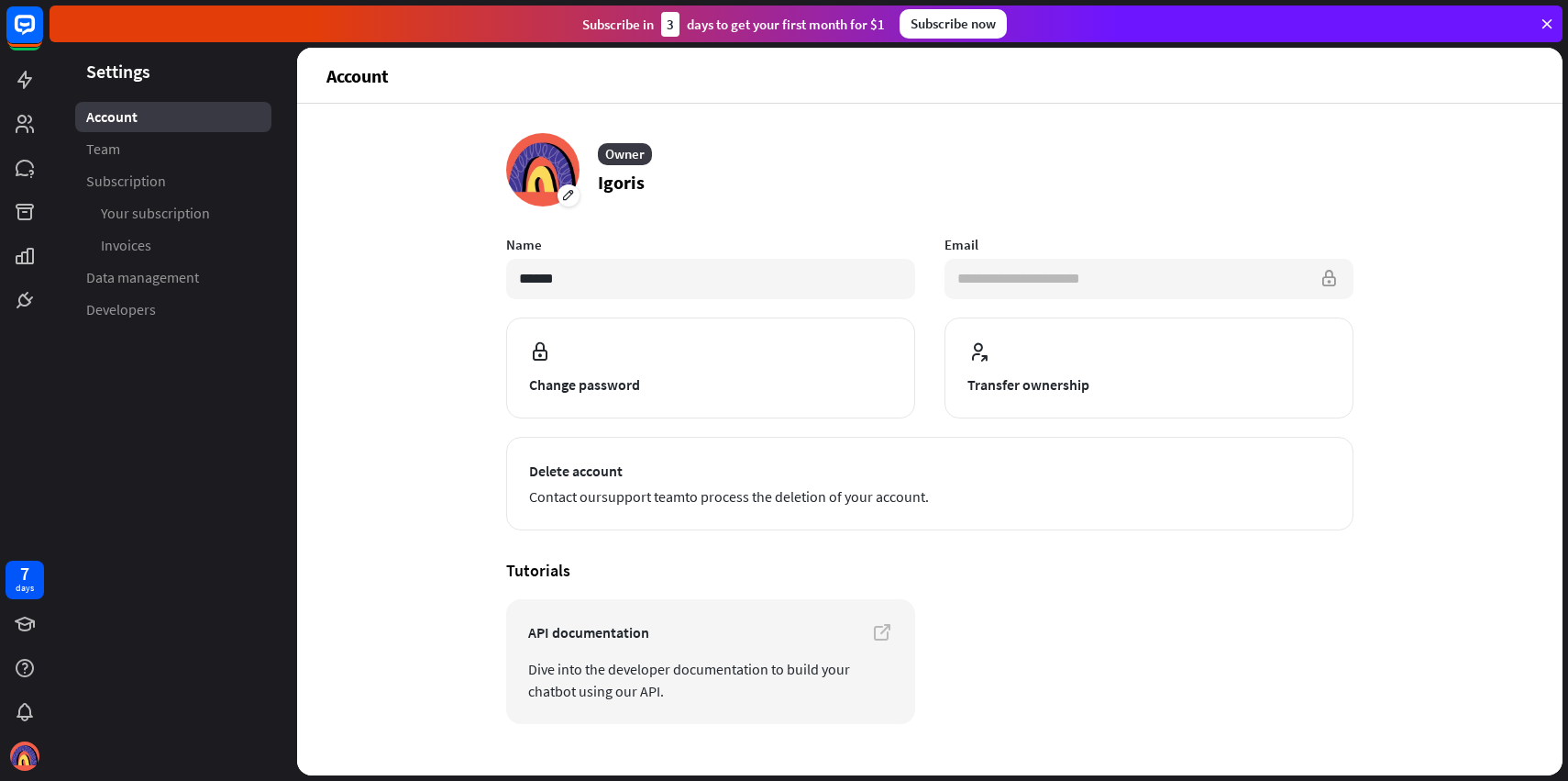
drag, startPoint x: 1156, startPoint y: 276, endPoint x: 1142, endPoint y: 276, distance: 14.0
click at [1155, 276] on input "**********" at bounding box center [1149, 279] width 409 height 41
click at [25, 757] on img at bounding box center [24, 756] width 29 height 29
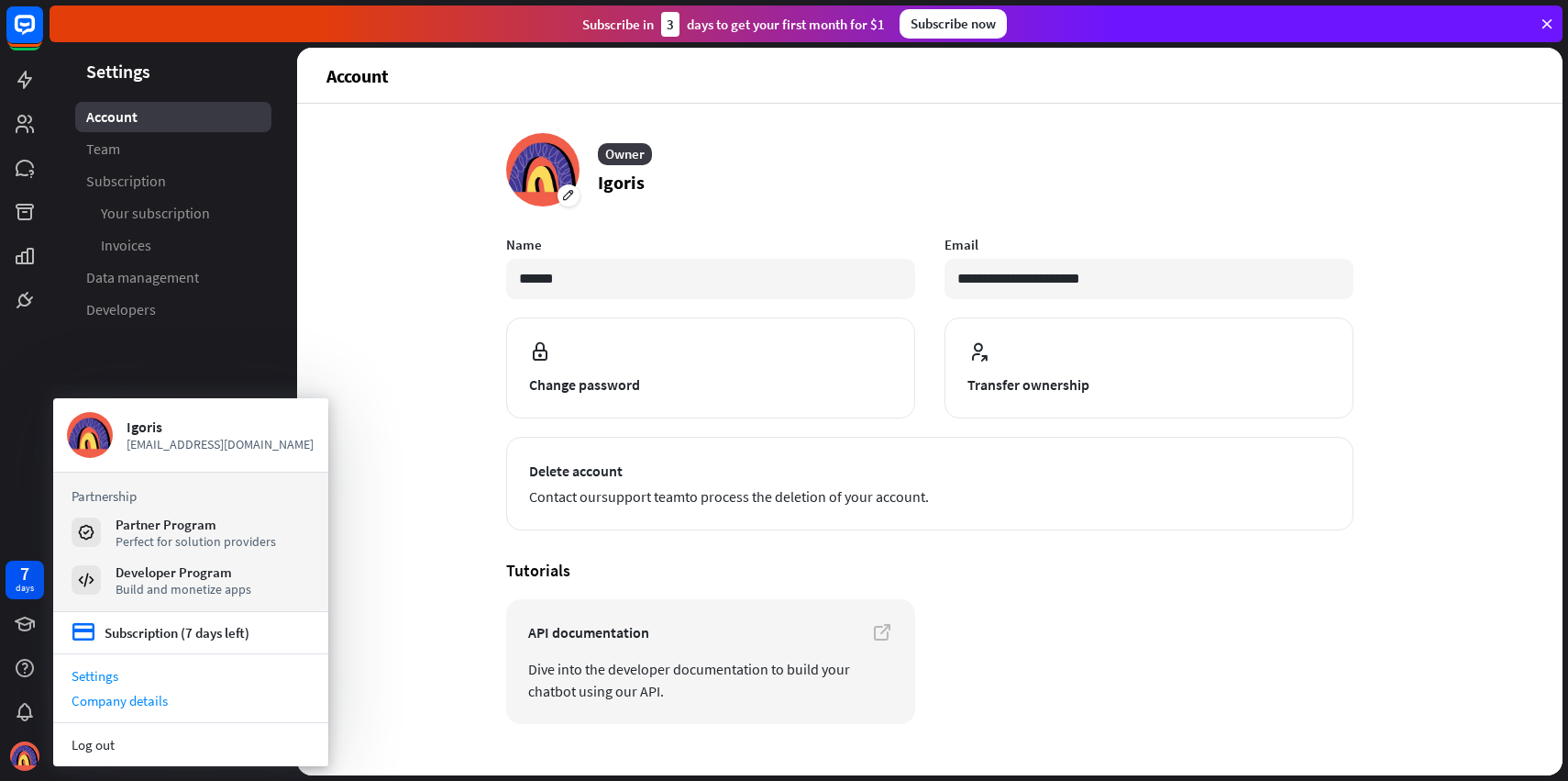
click at [125, 711] on div "Company details" at bounding box center [191, 700] width 275 height 25
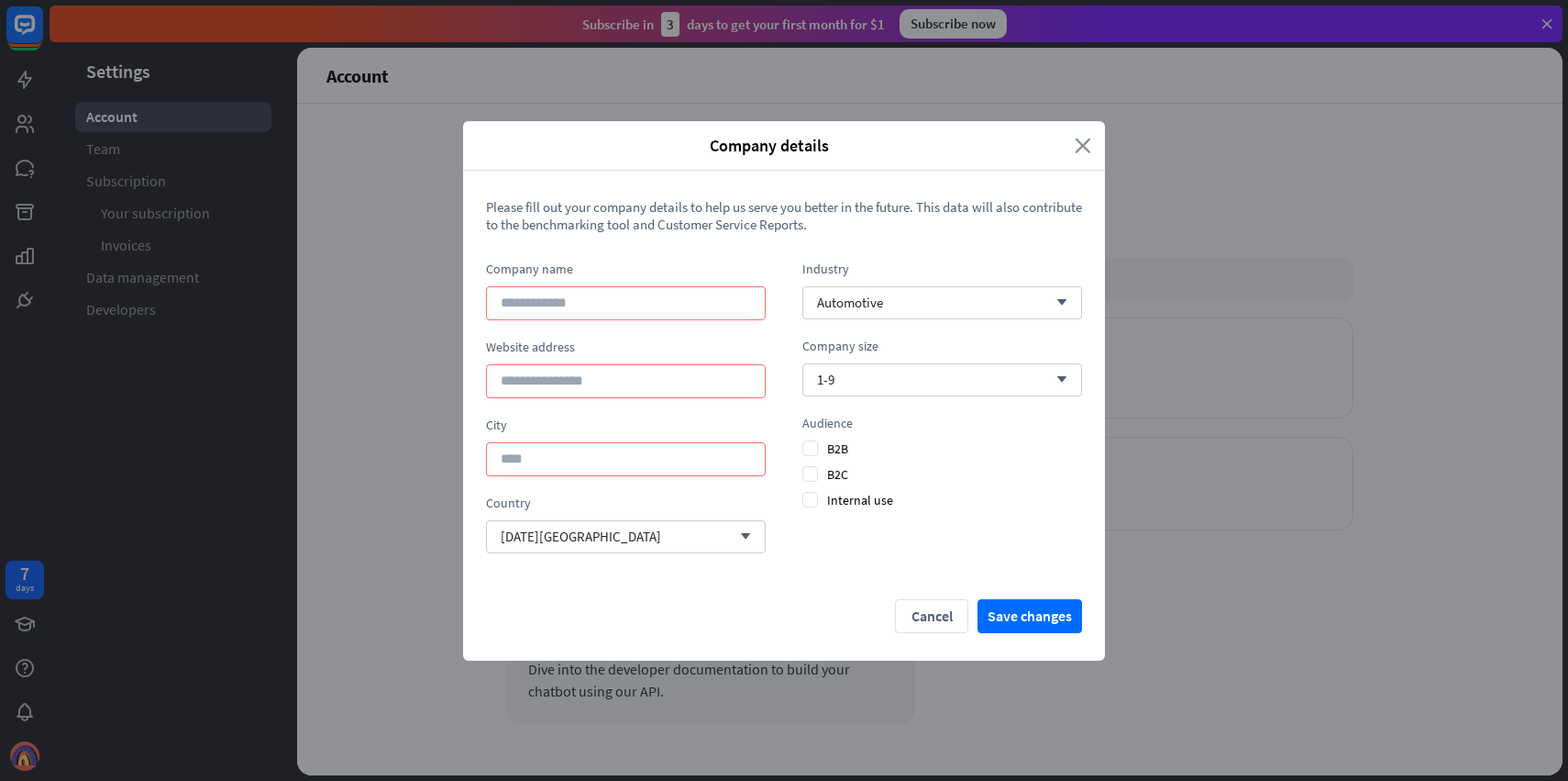
click at [1087, 150] on icon "close" at bounding box center [1082, 146] width 16 height 21
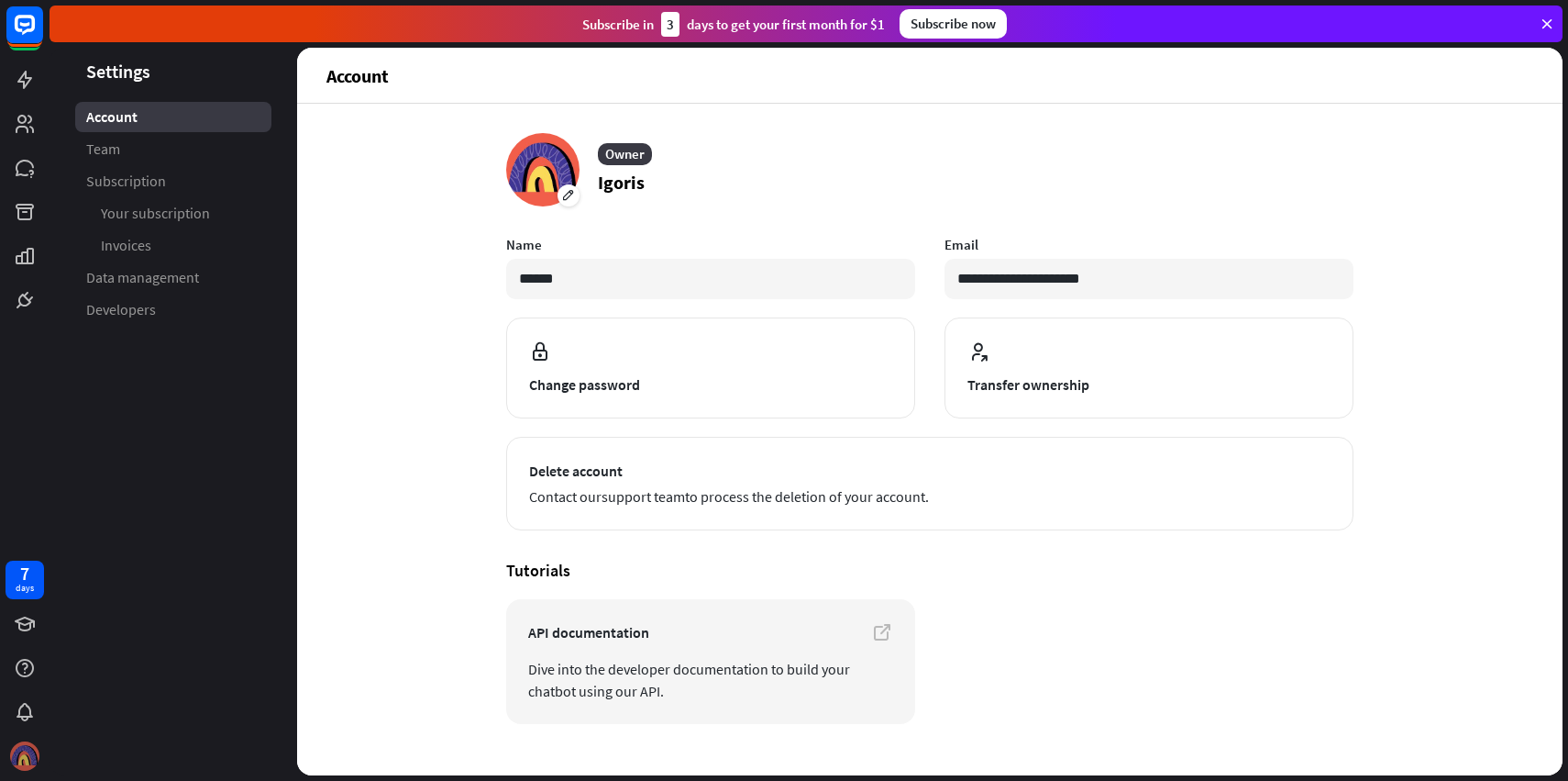
click at [21, 745] on img at bounding box center [24, 756] width 29 height 29
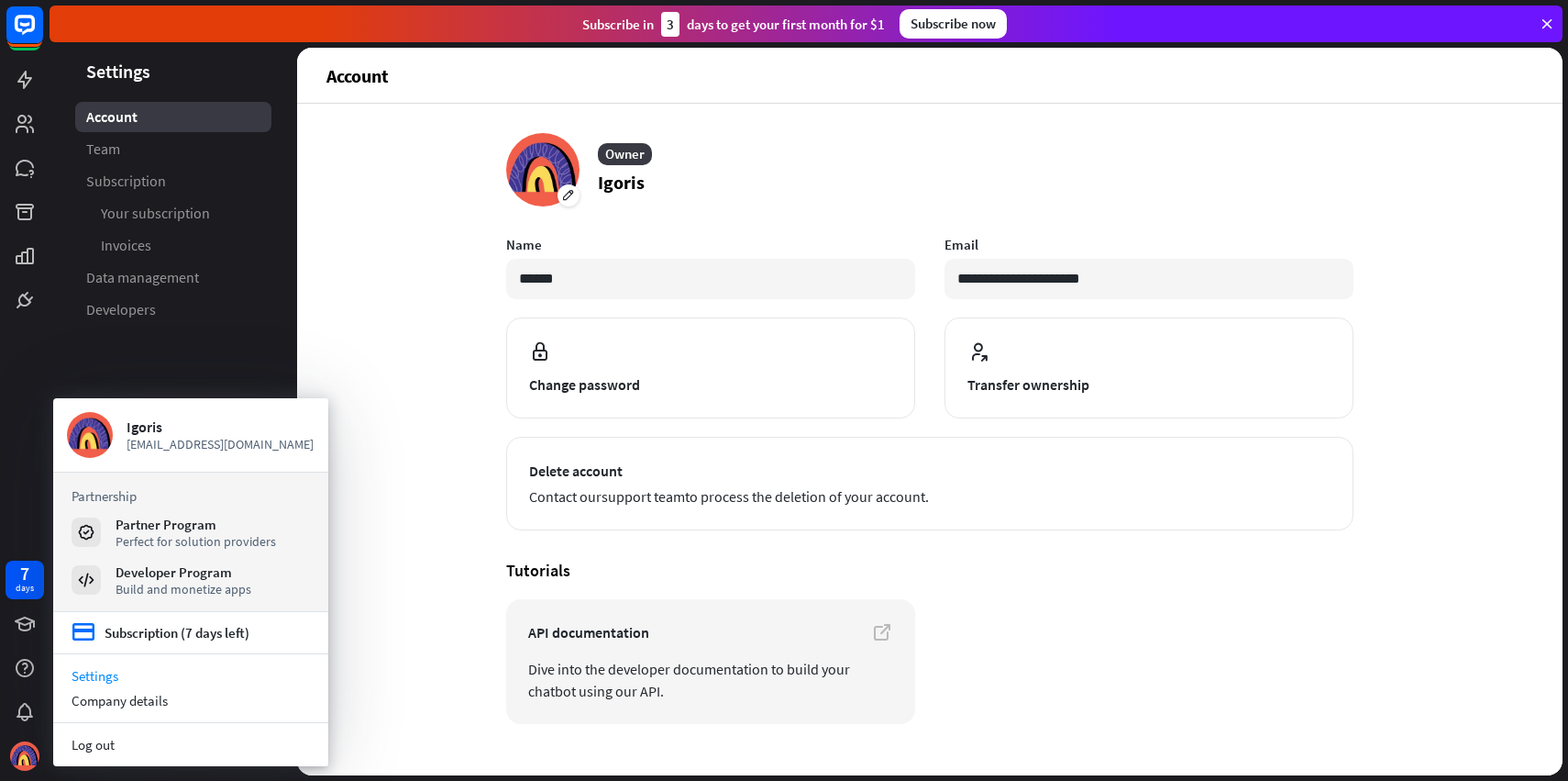
click at [110, 680] on link "Settings" at bounding box center [191, 676] width 275 height 25
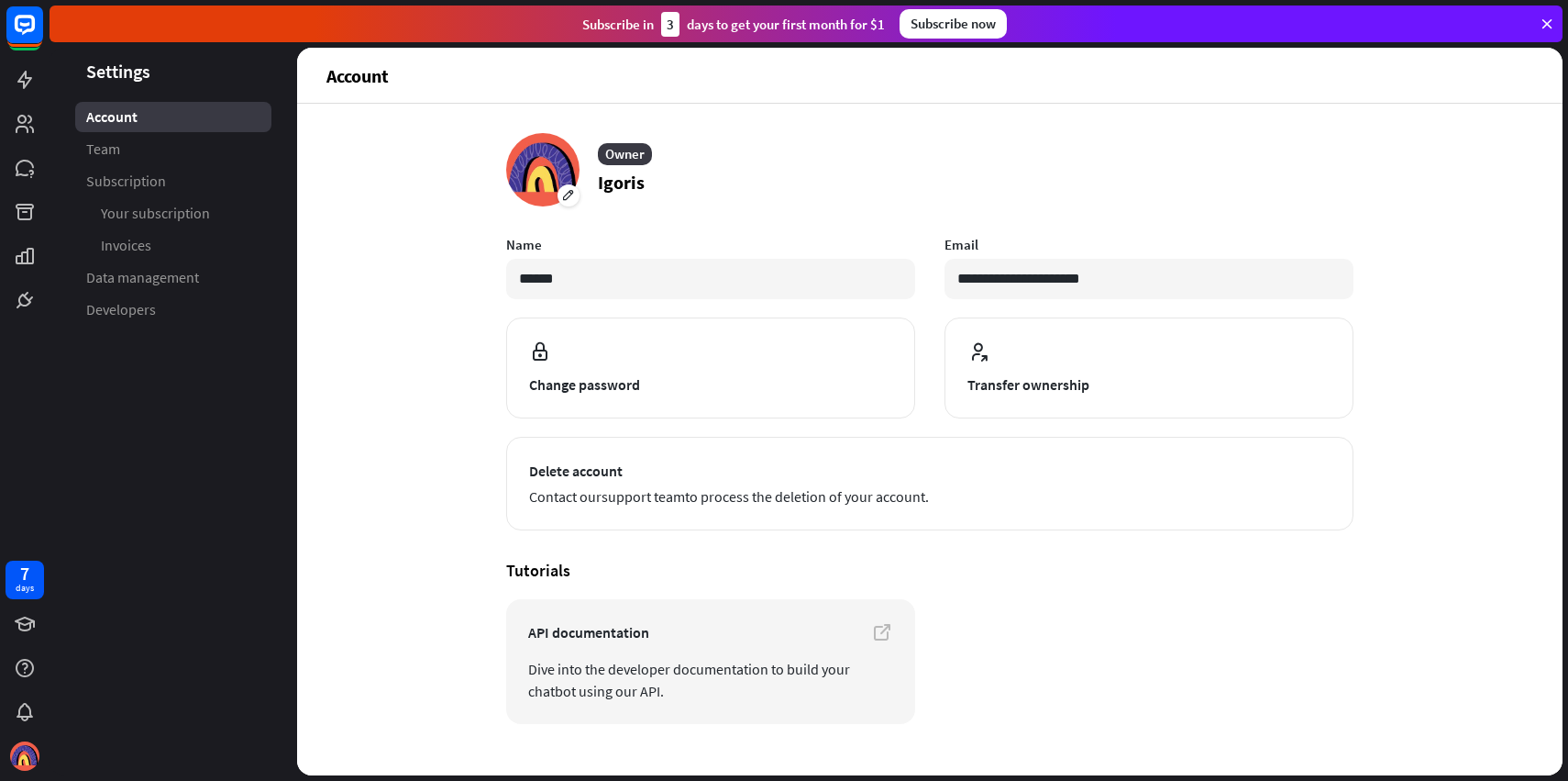
scroll to position [33, 0]
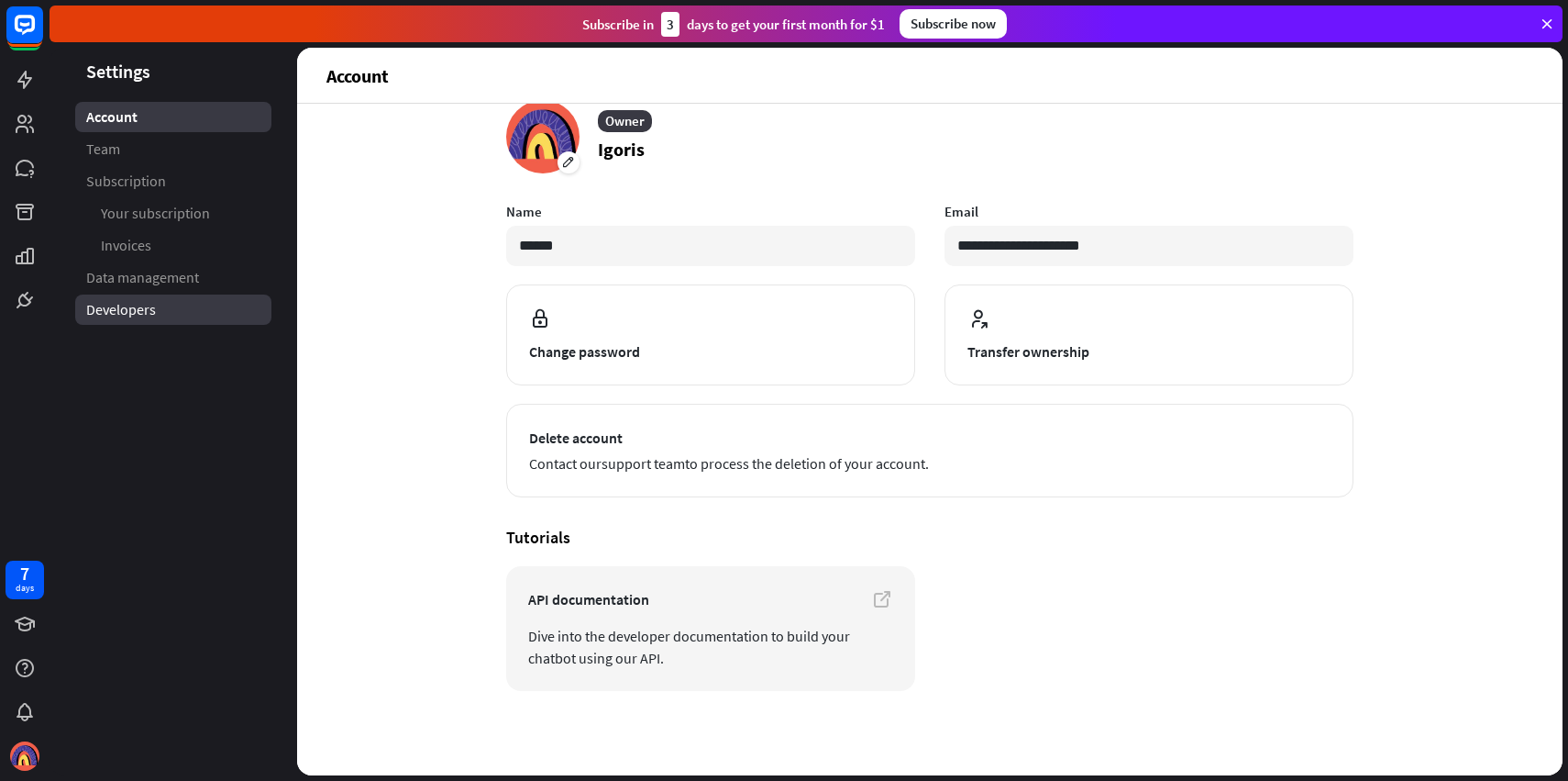
click at [161, 316] on link "Developers" at bounding box center [174, 309] width 196 height 30
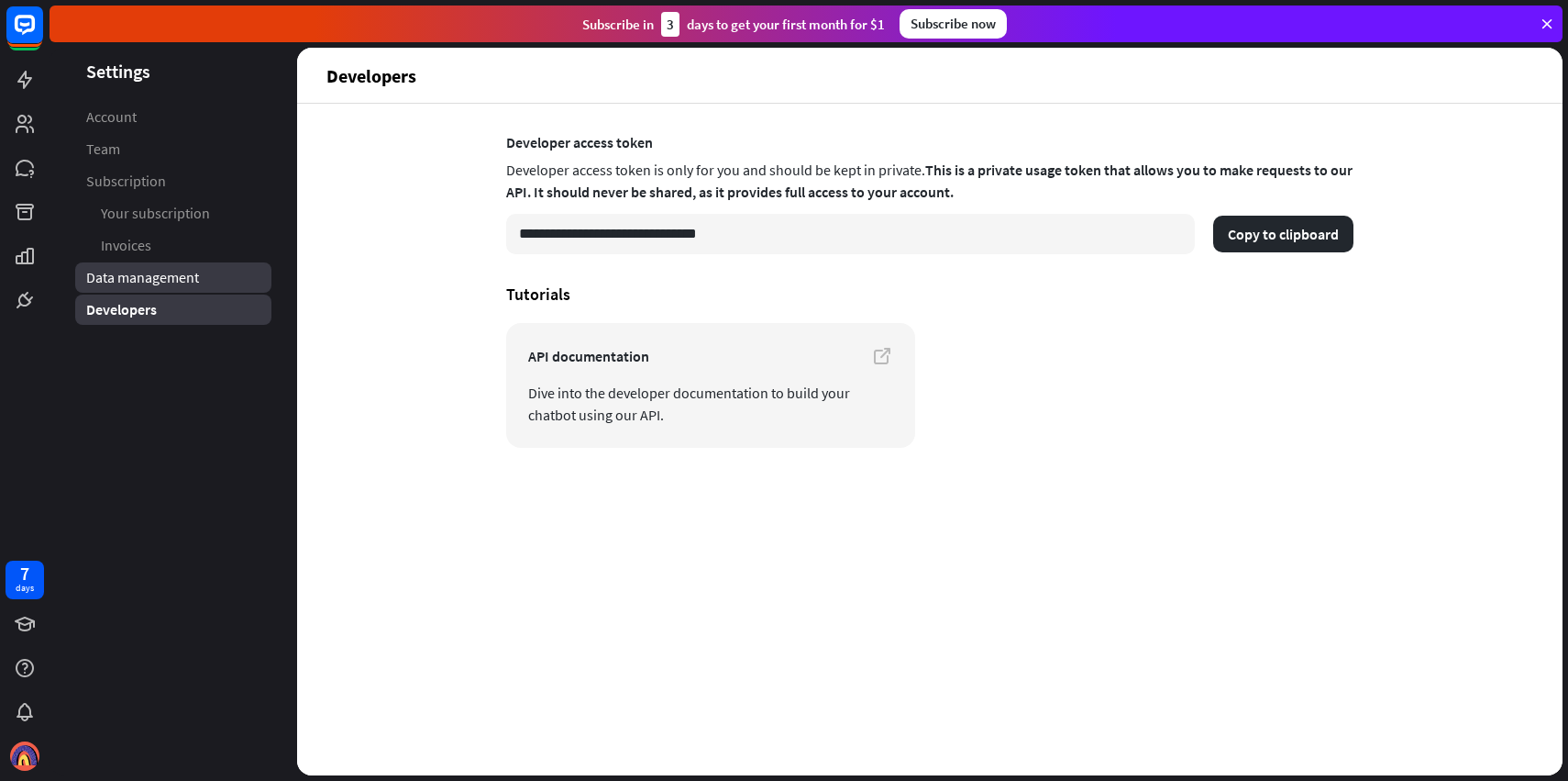
click at [176, 277] on span "Data management" at bounding box center [143, 277] width 112 height 19
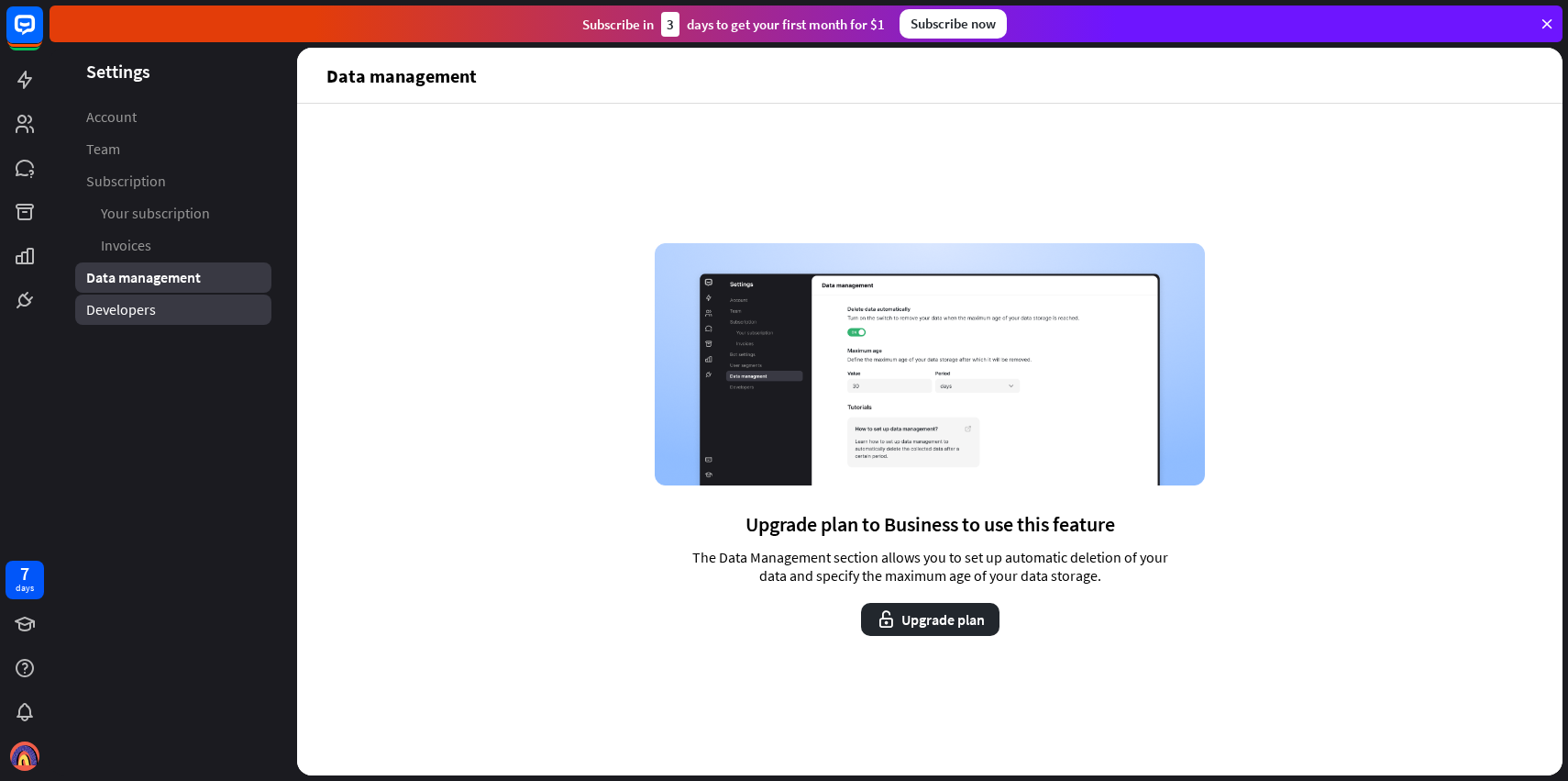
click at [160, 312] on link "Developers" at bounding box center [174, 309] width 196 height 30
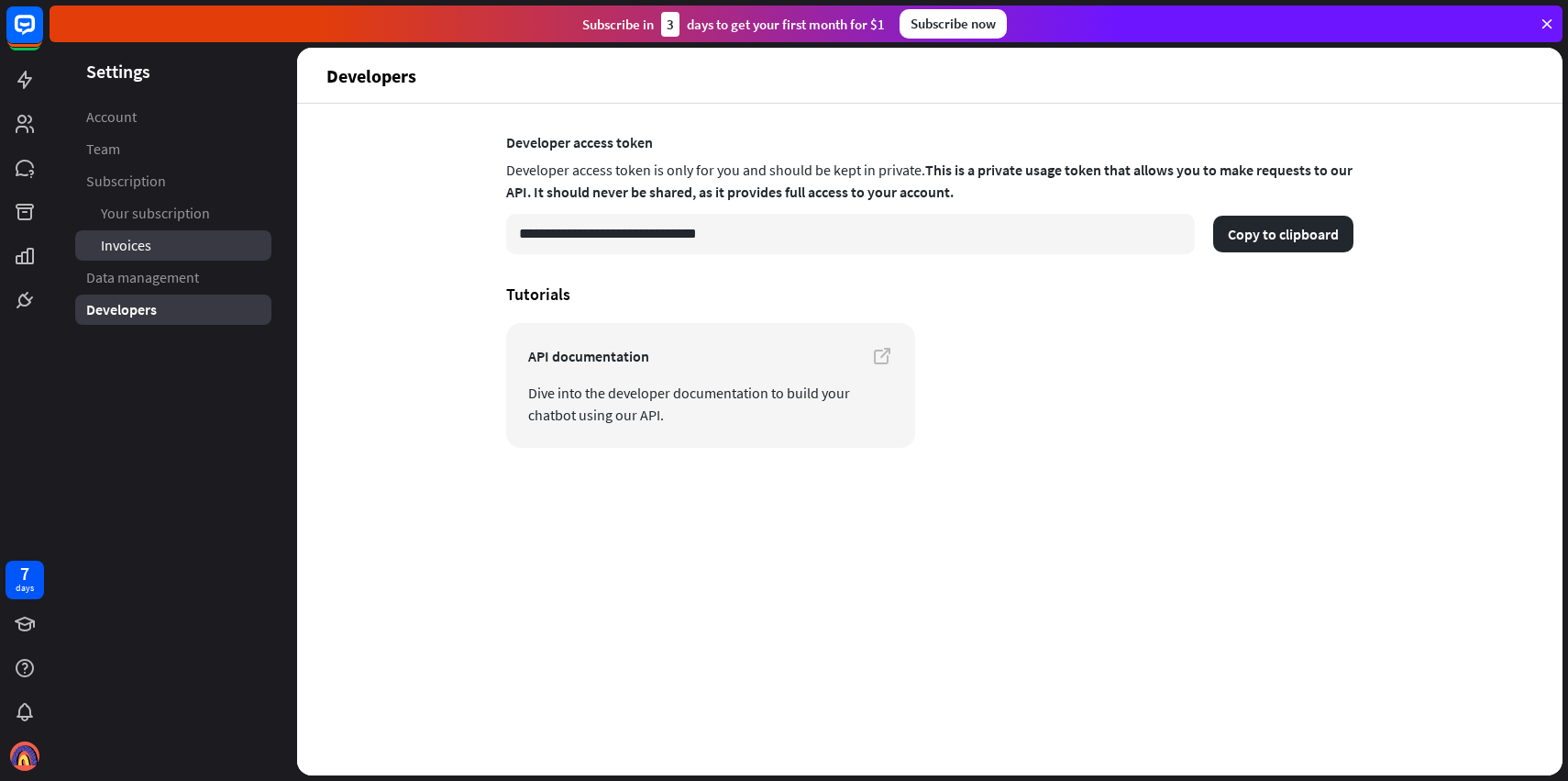
click at [191, 247] on link "Invoices" at bounding box center [174, 244] width 196 height 30
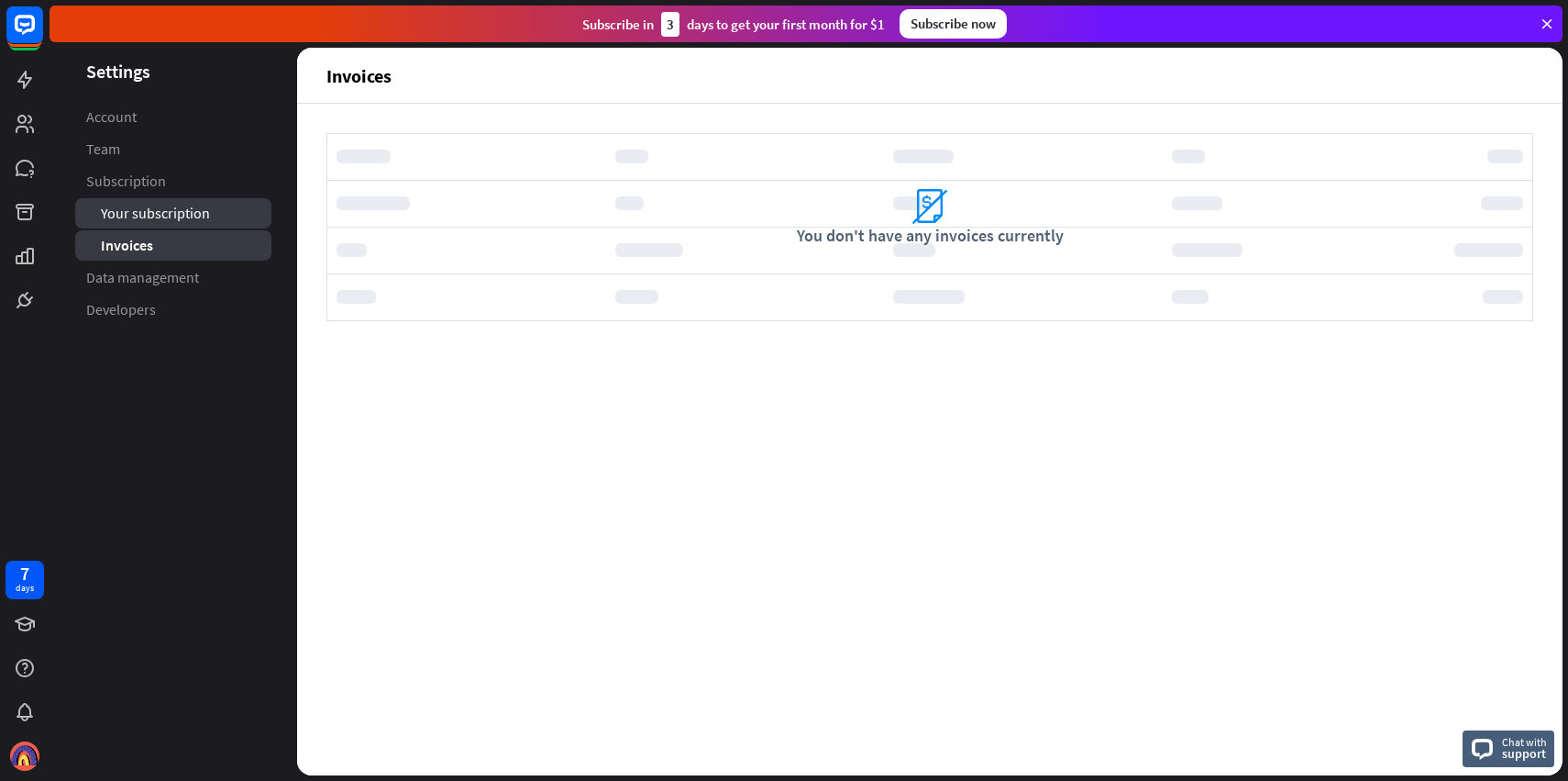
click at [195, 216] on span "Your subscription" at bounding box center [155, 213] width 110 height 19
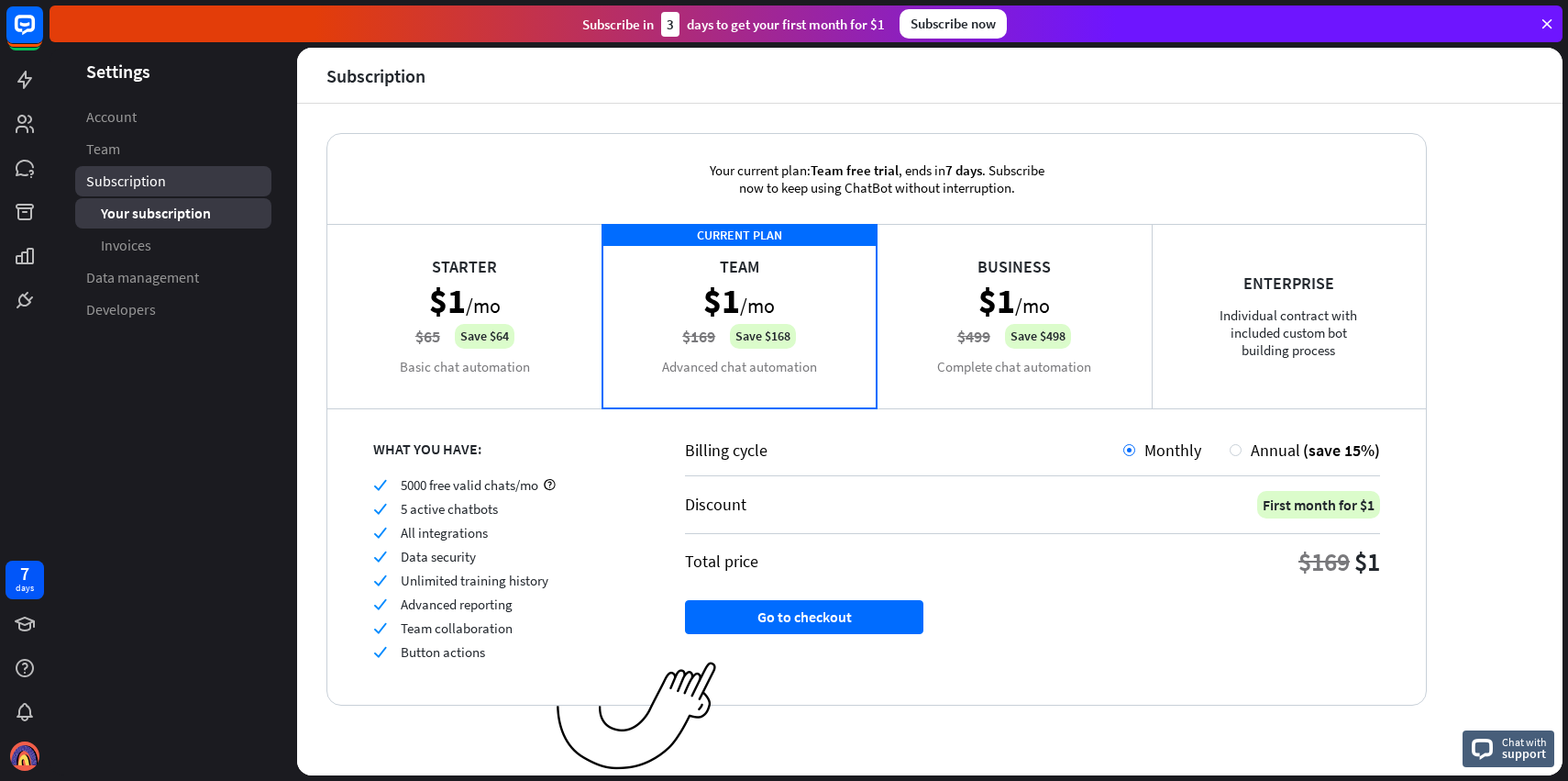
click at [186, 174] on link "Subscription" at bounding box center [174, 180] width 196 height 30
click at [178, 149] on link "Team" at bounding box center [174, 148] width 196 height 30
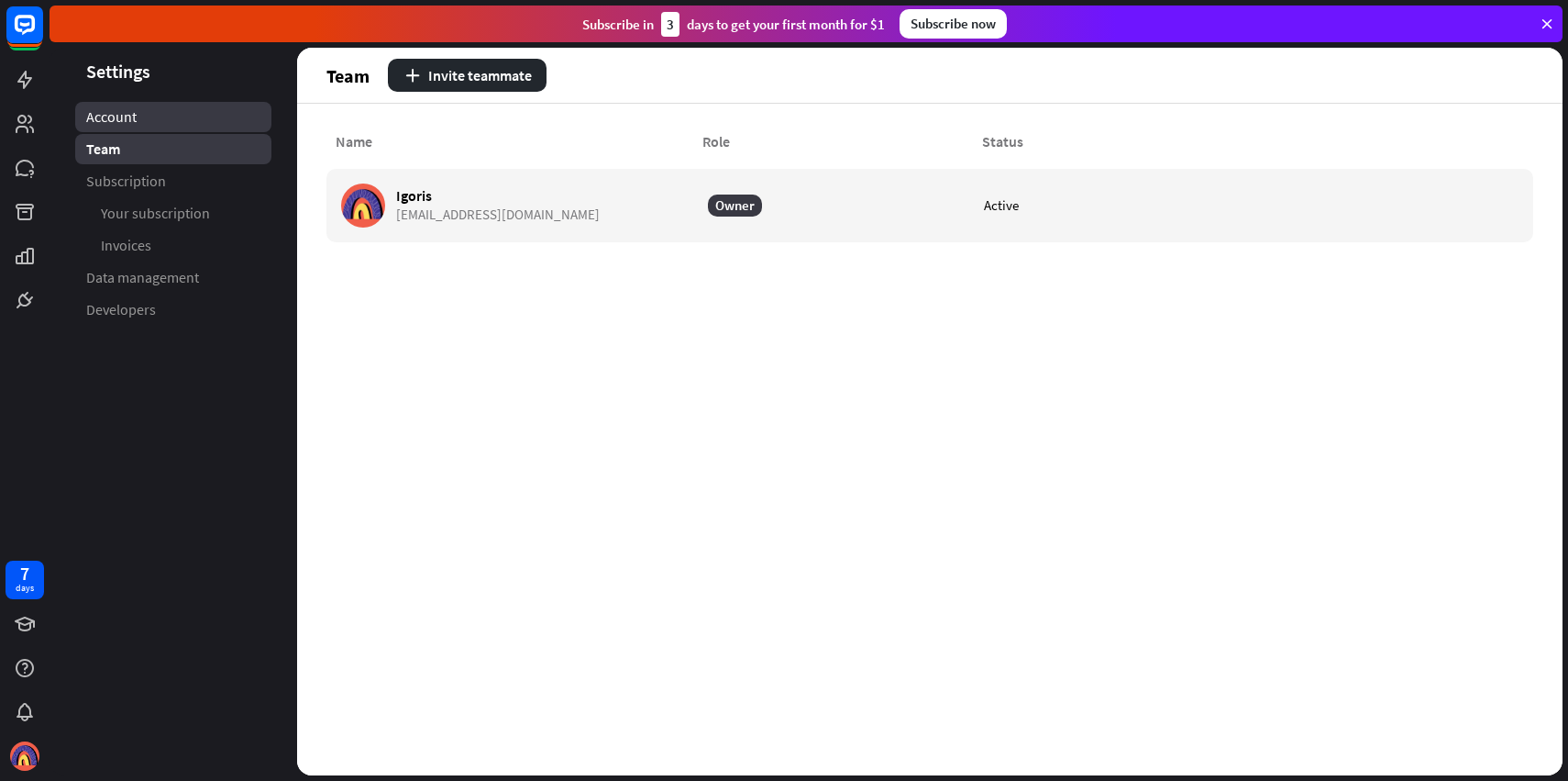
click at [177, 125] on link "Account" at bounding box center [174, 116] width 196 height 30
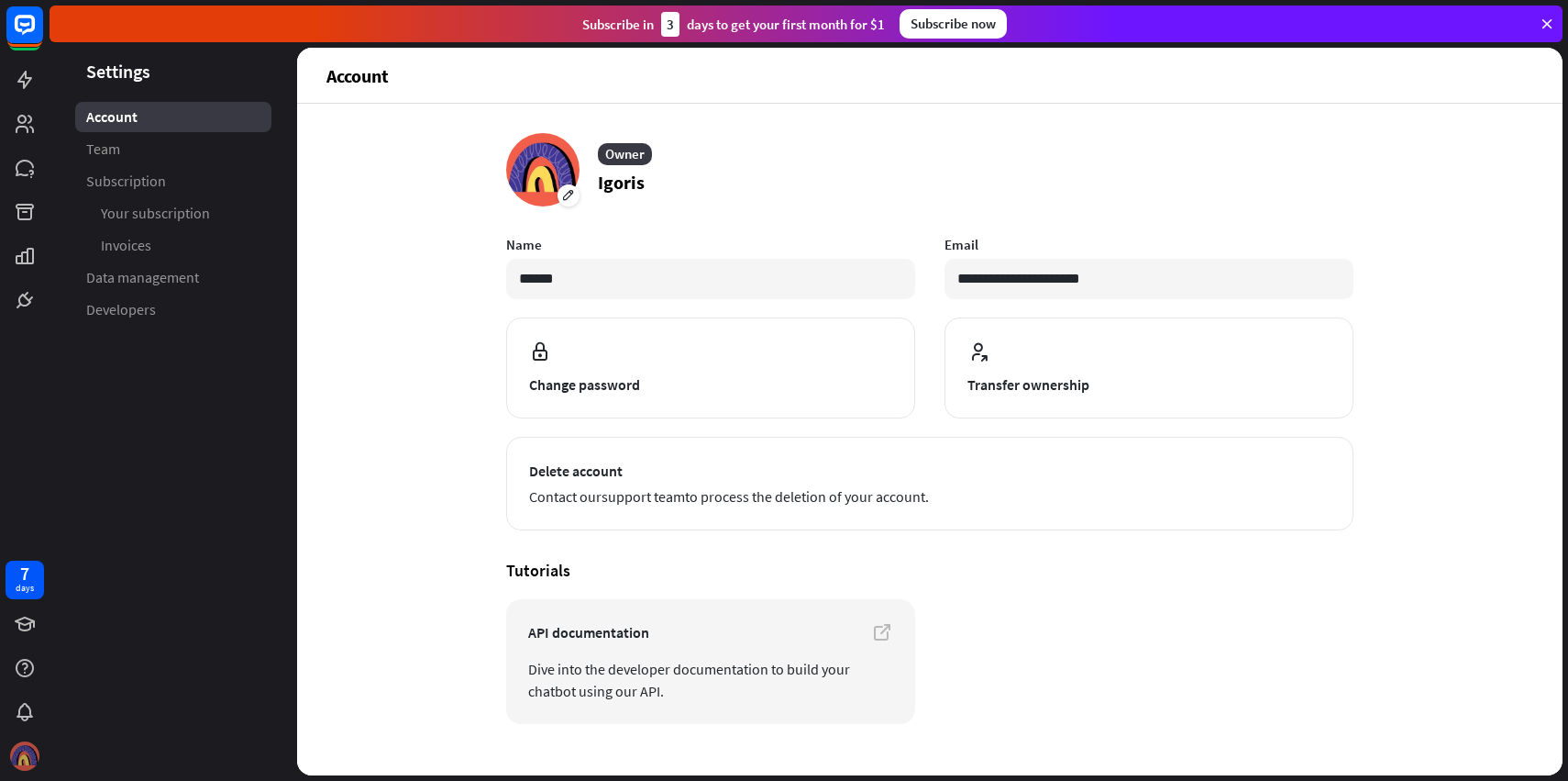
click at [25, 752] on img at bounding box center [24, 756] width 29 height 29
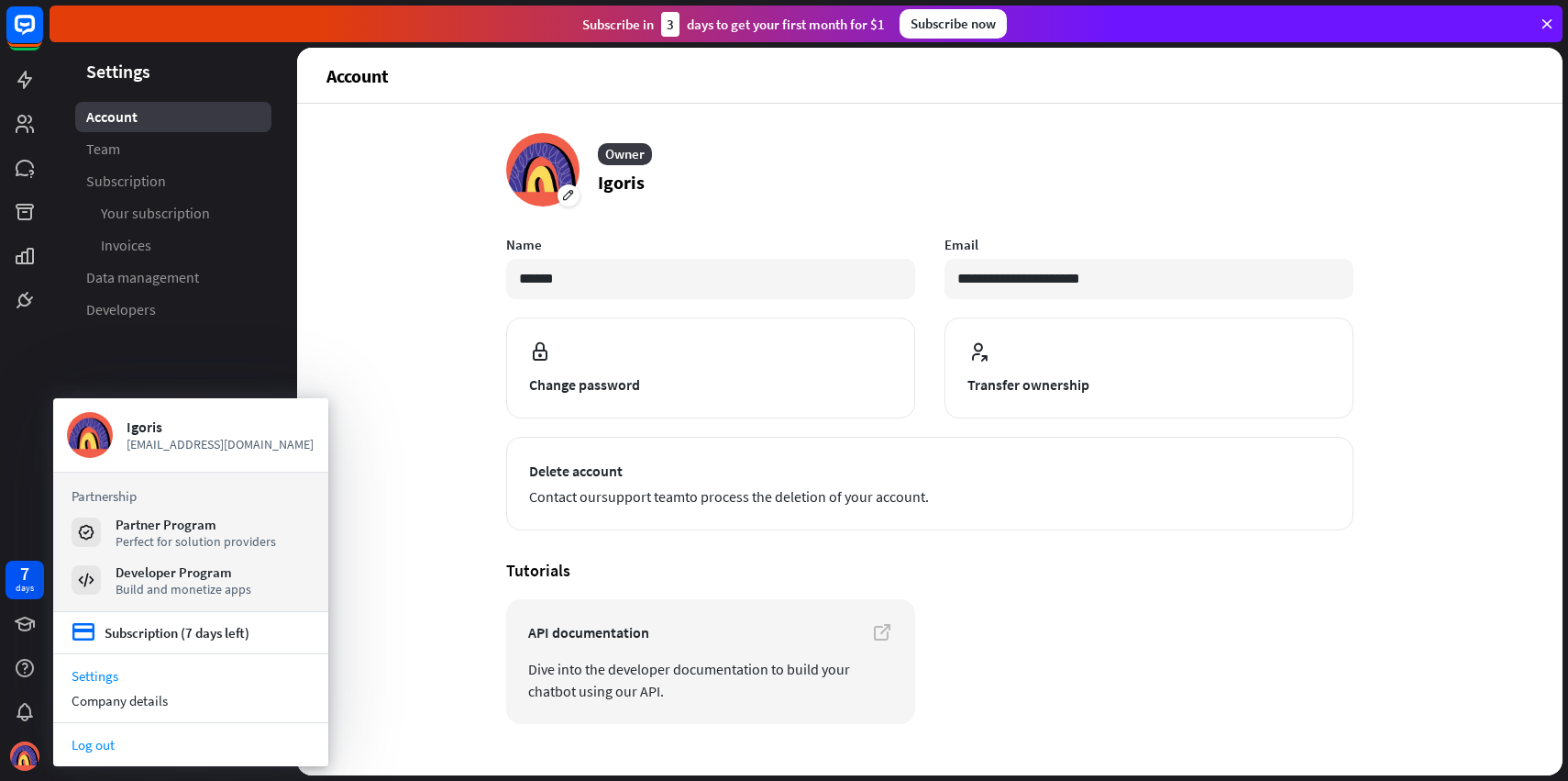
click at [118, 745] on link "Log out" at bounding box center [191, 745] width 275 height 25
